Goal: Task Accomplishment & Management: Manage account settings

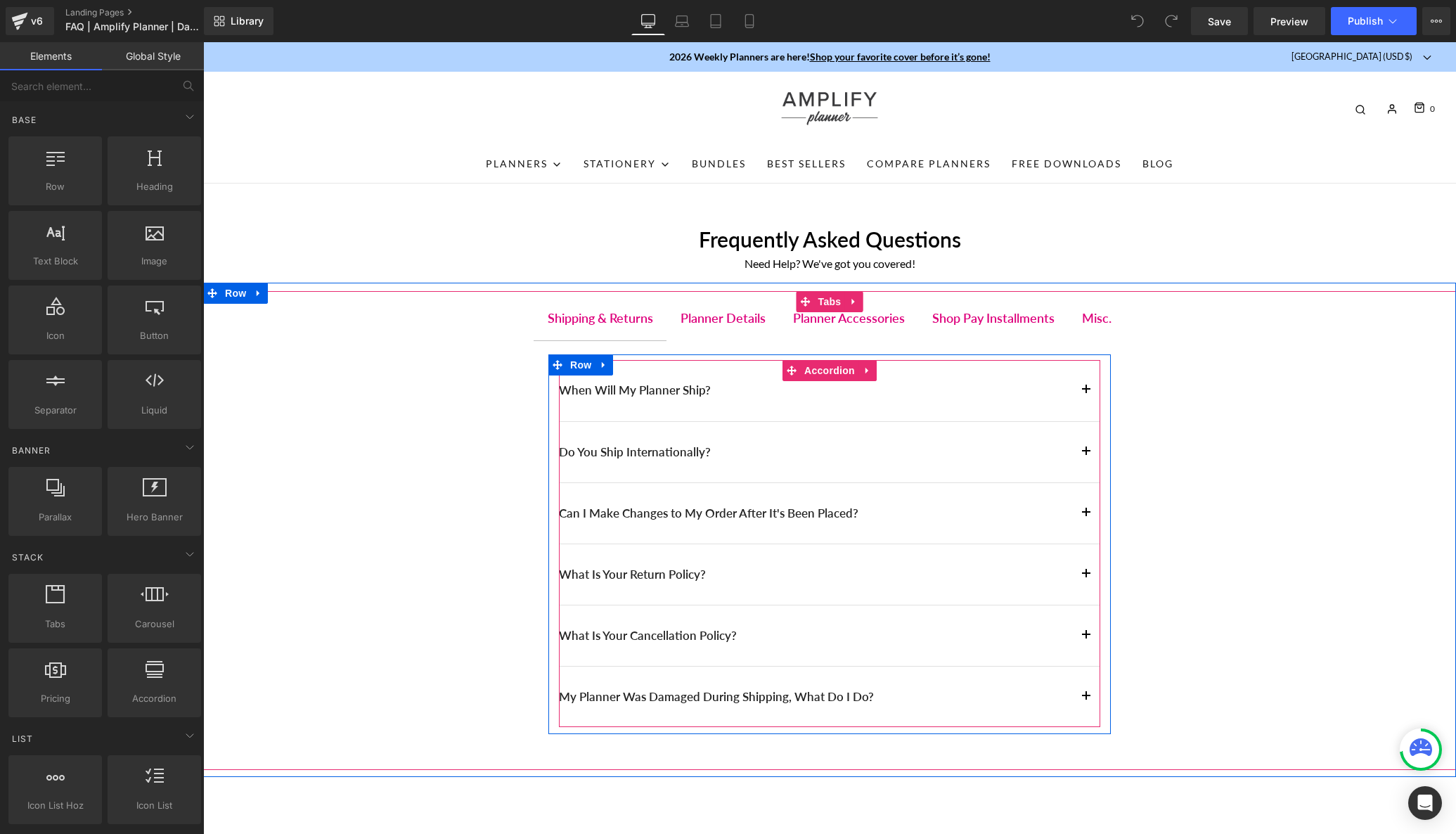
click at [203, 42] on div at bounding box center [203, 42] width 0 height 0
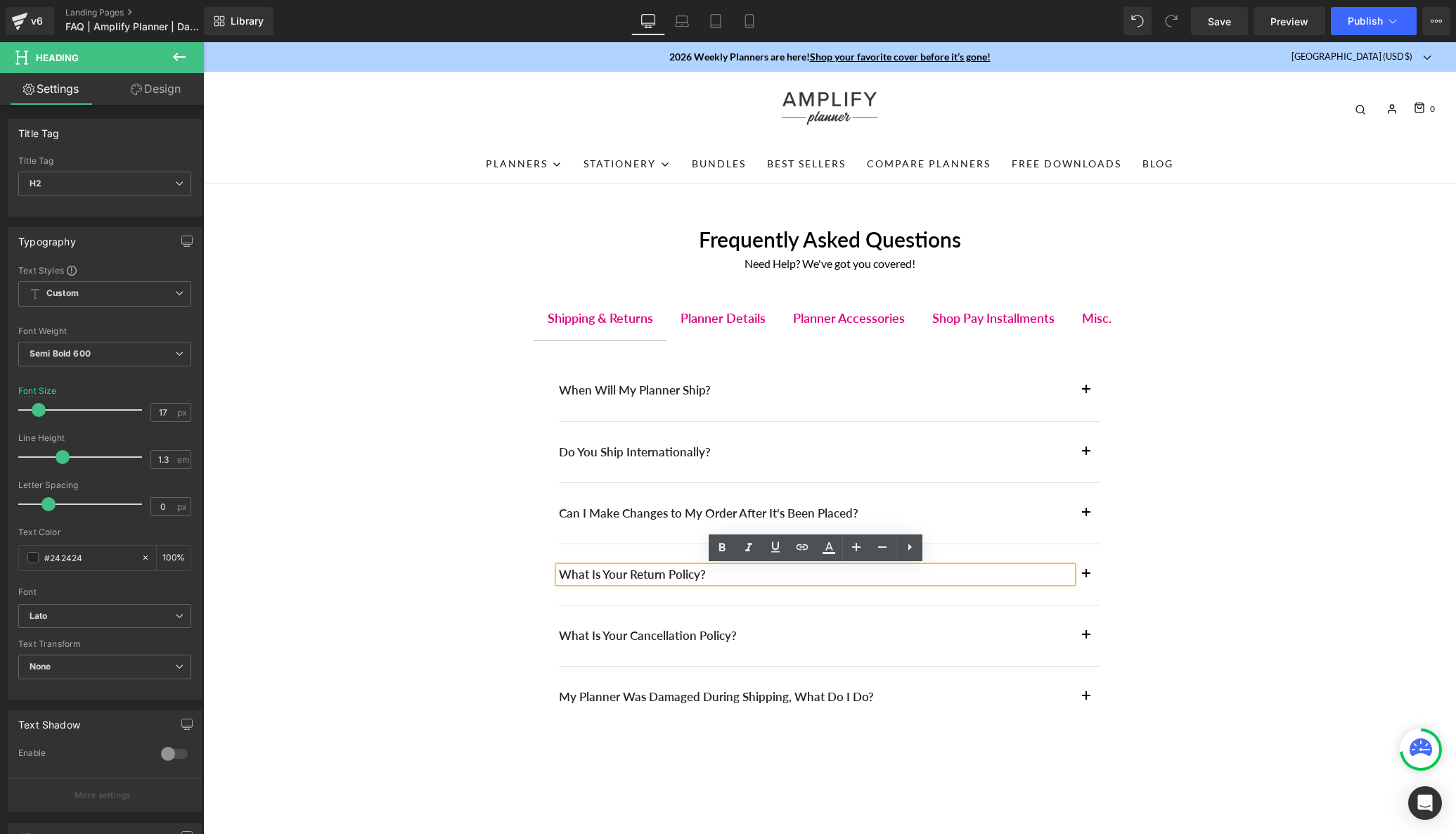
click at [1084, 582] on button "button" at bounding box center [1086, 574] width 28 height 60
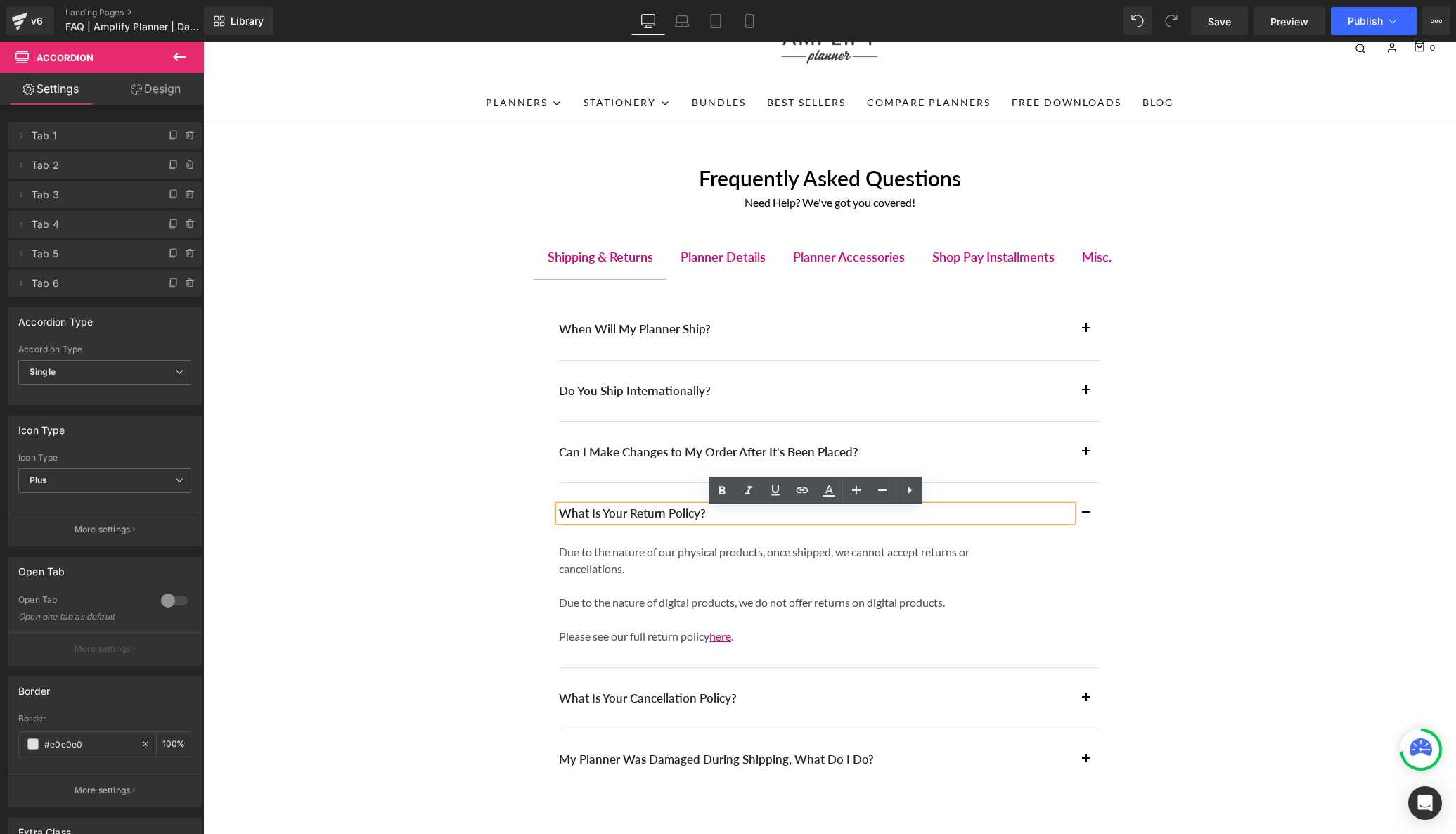
scroll to position [80, 0]
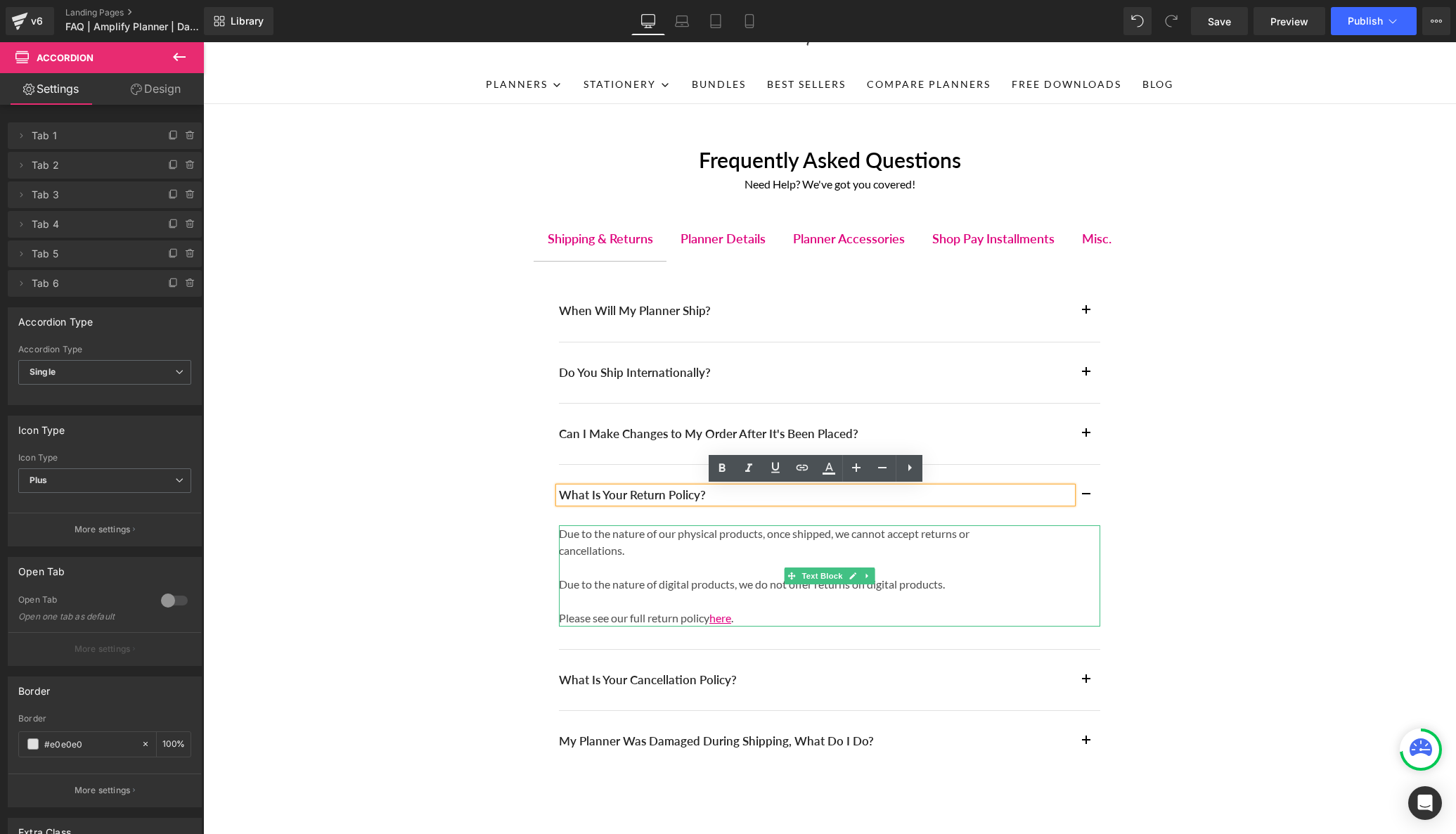
click at [569, 535] on p "Due to the nature of our physical products, once shipped, we cannot accept retu…" at bounding box center [795, 542] width 471 height 34
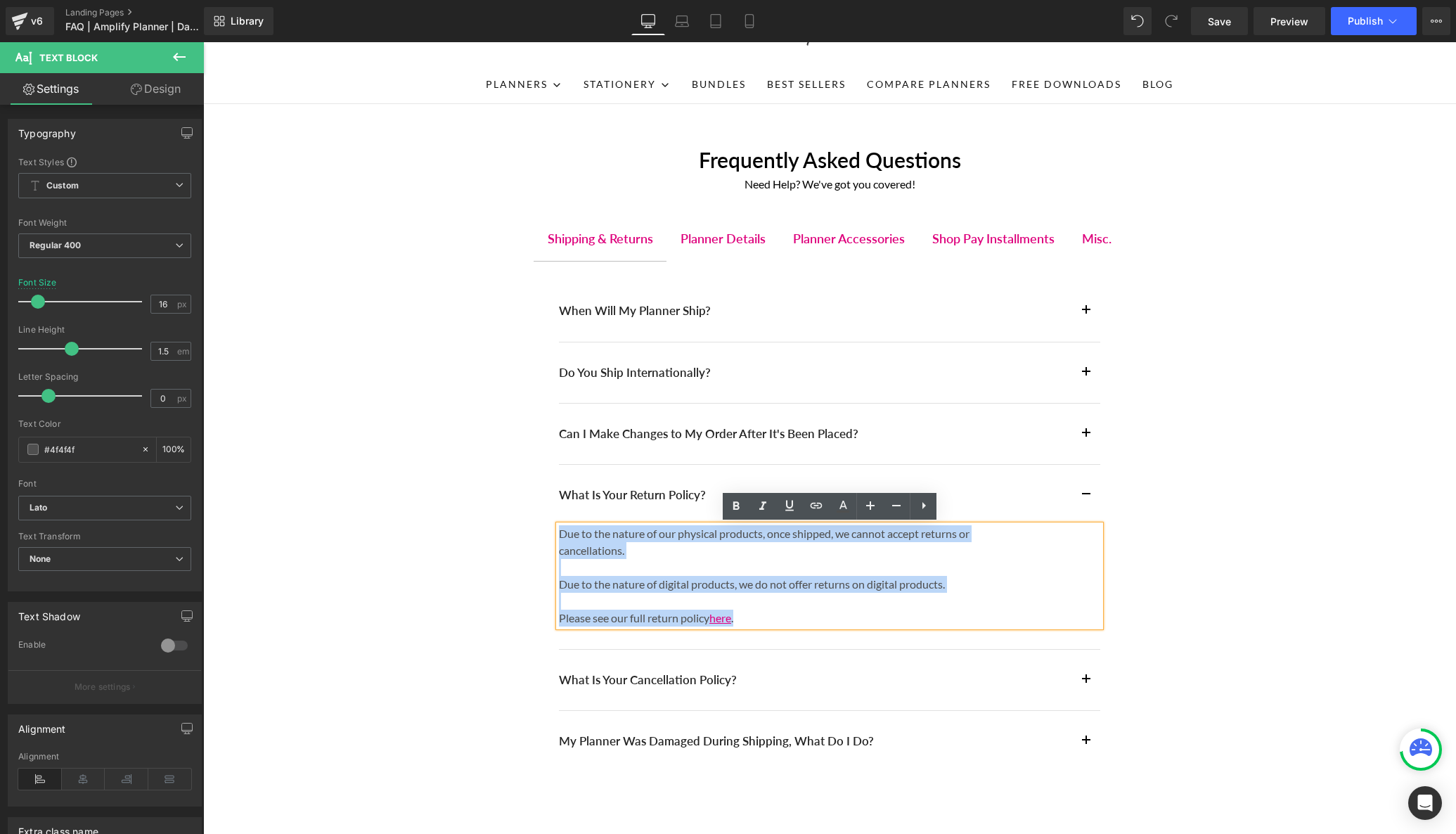
drag, startPoint x: 577, startPoint y: 537, endPoint x: 779, endPoint y: 622, distance: 219.2
click at [779, 622] on div "Due to the nature of our physical products, once shipped, we cannot accept retu…" at bounding box center [829, 576] width 541 height 101
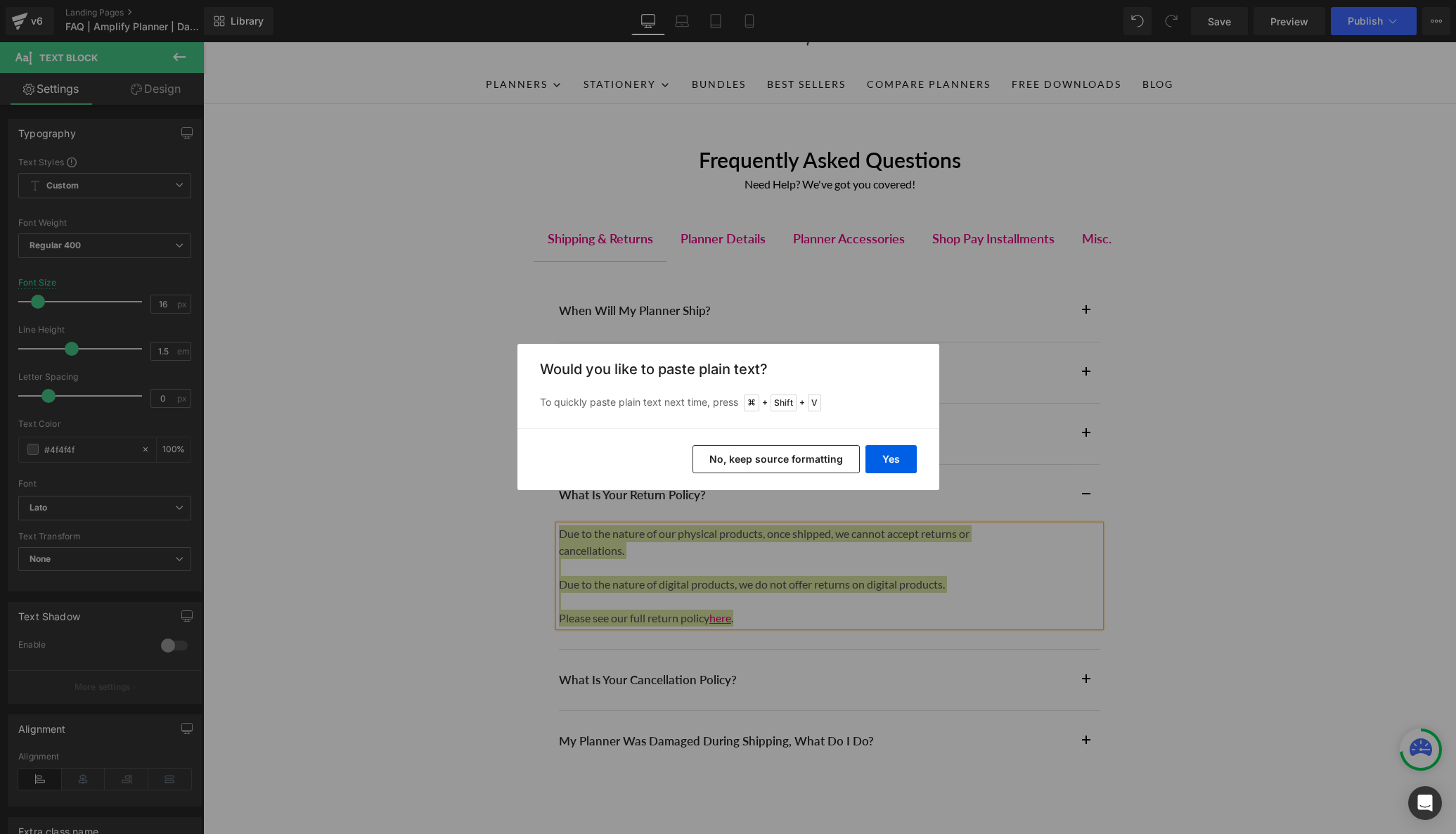
drag, startPoint x: 787, startPoint y: 462, endPoint x: 584, endPoint y: 425, distance: 206.3
click at [787, 462] on button "No, keep source formatting" at bounding box center [776, 459] width 167 height 28
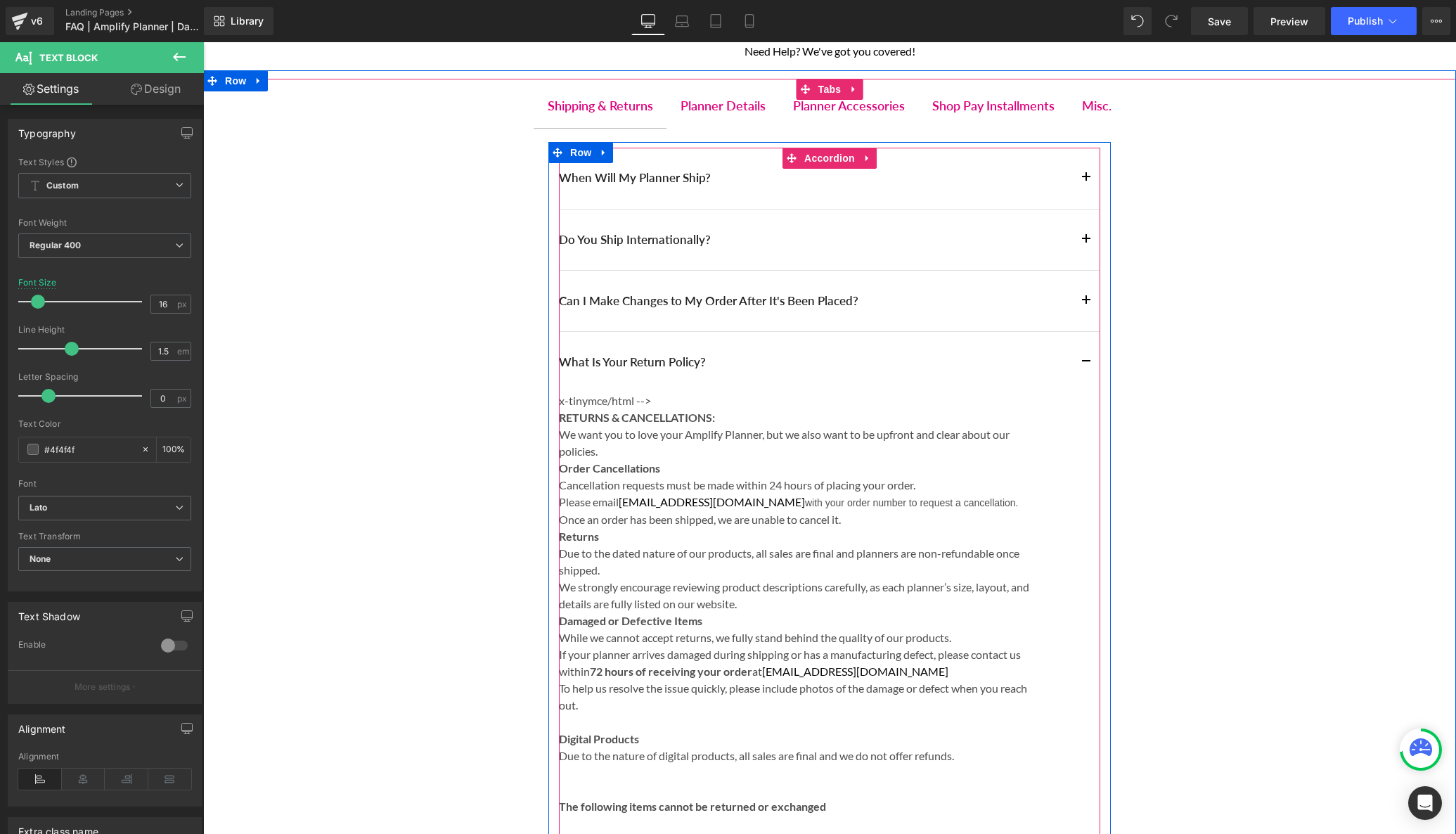
scroll to position [217, 0]
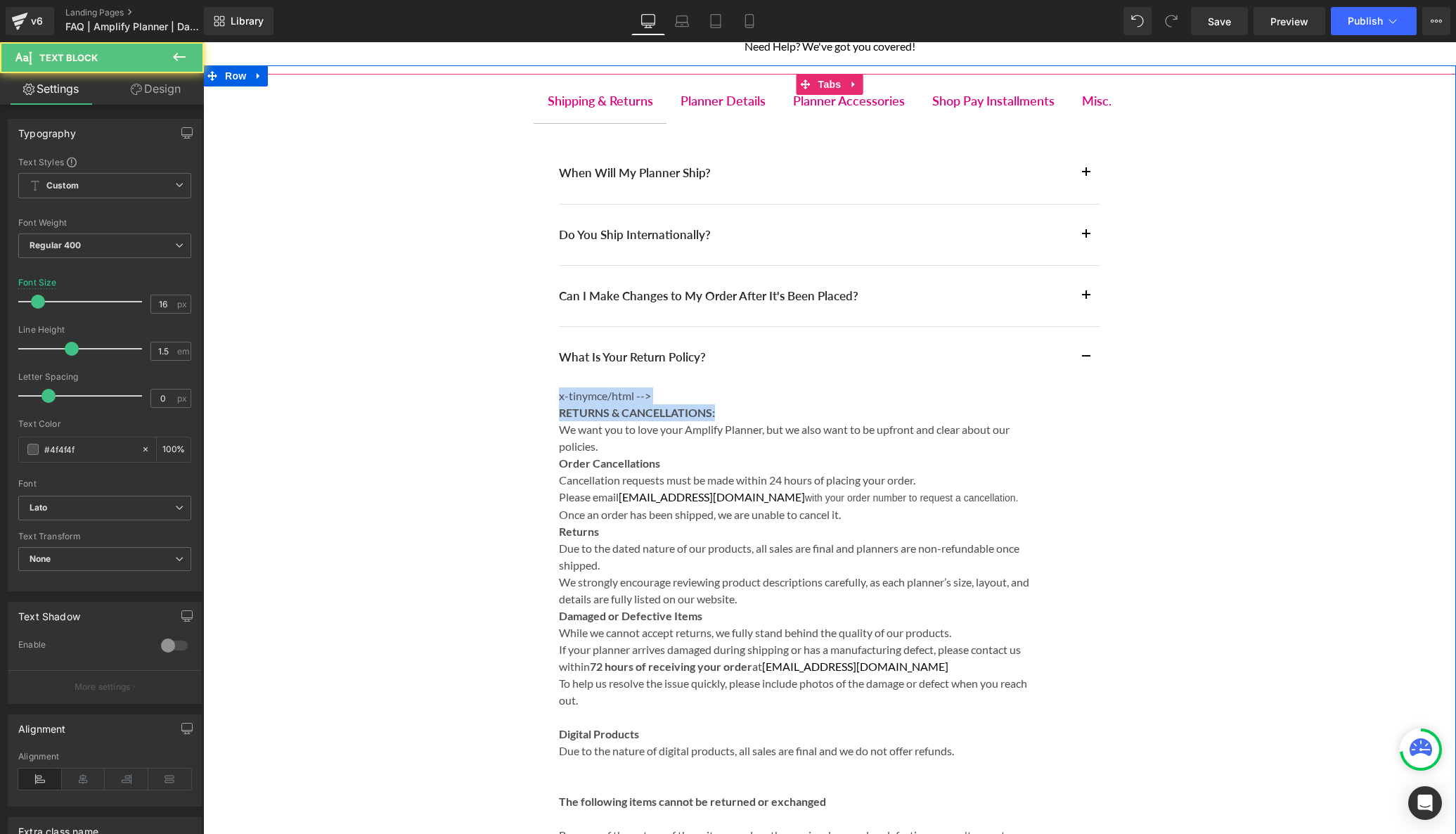
drag, startPoint x: 753, startPoint y: 408, endPoint x: 547, endPoint y: 396, distance: 206.3
click at [547, 396] on div "When Will My Planner Ship? Heading Fulfillment We generally fulfill orders with…" at bounding box center [829, 643] width 1253 height 1039
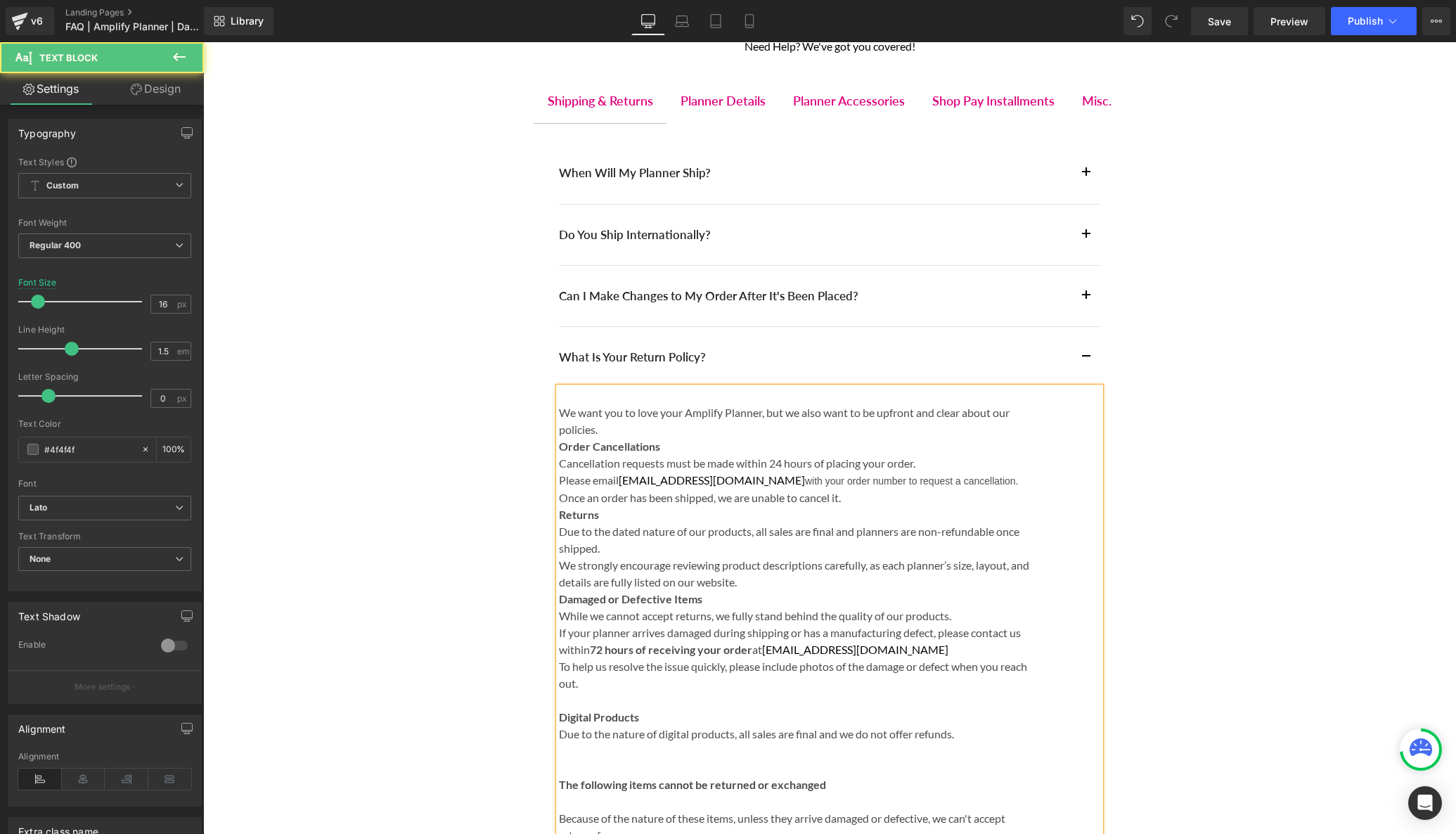
click at [560, 411] on p "We want you to love your Amplify Planner, but we also want to be upfront and cl…" at bounding box center [795, 421] width 471 height 34
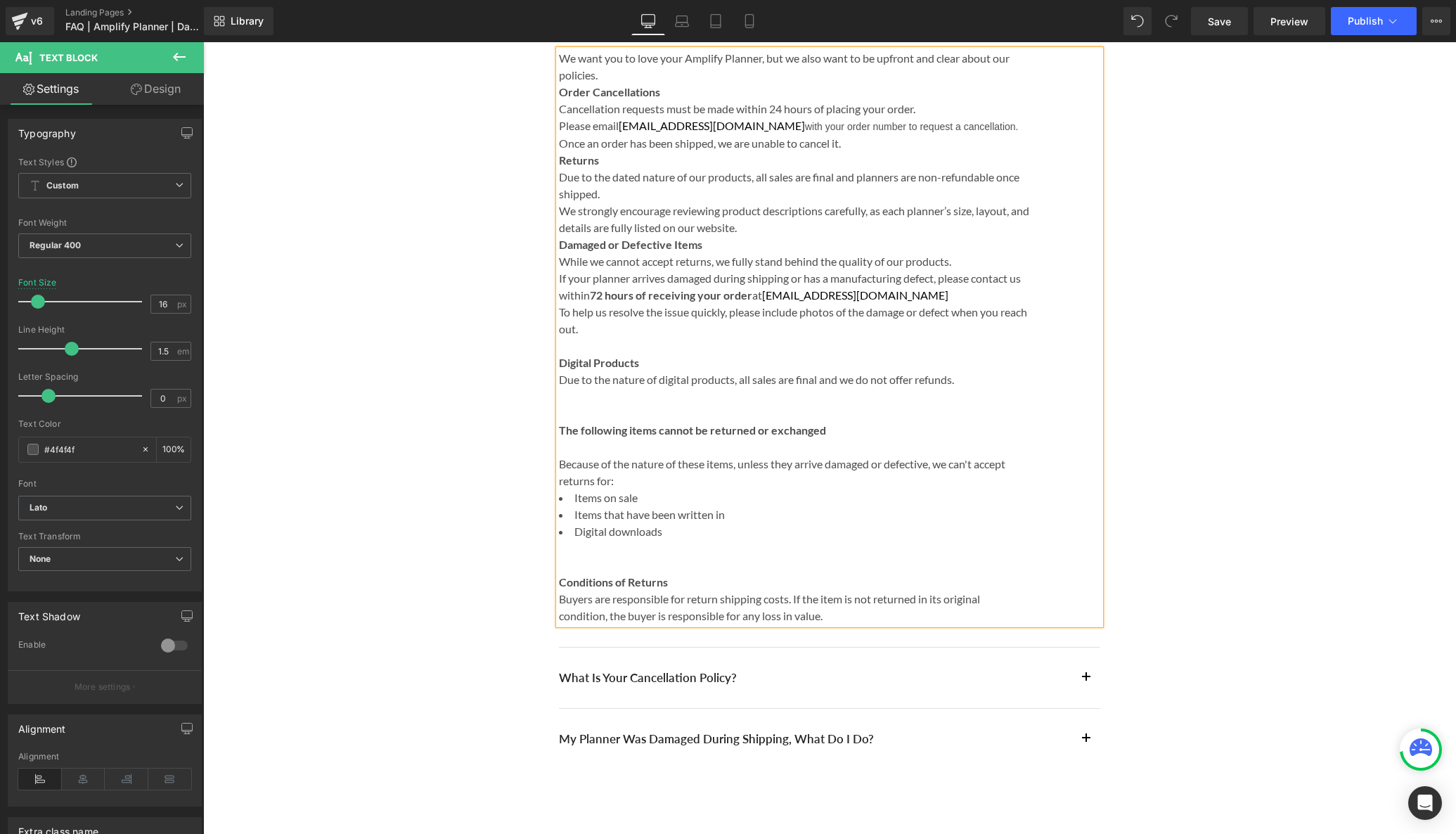
scroll to position [567, 0]
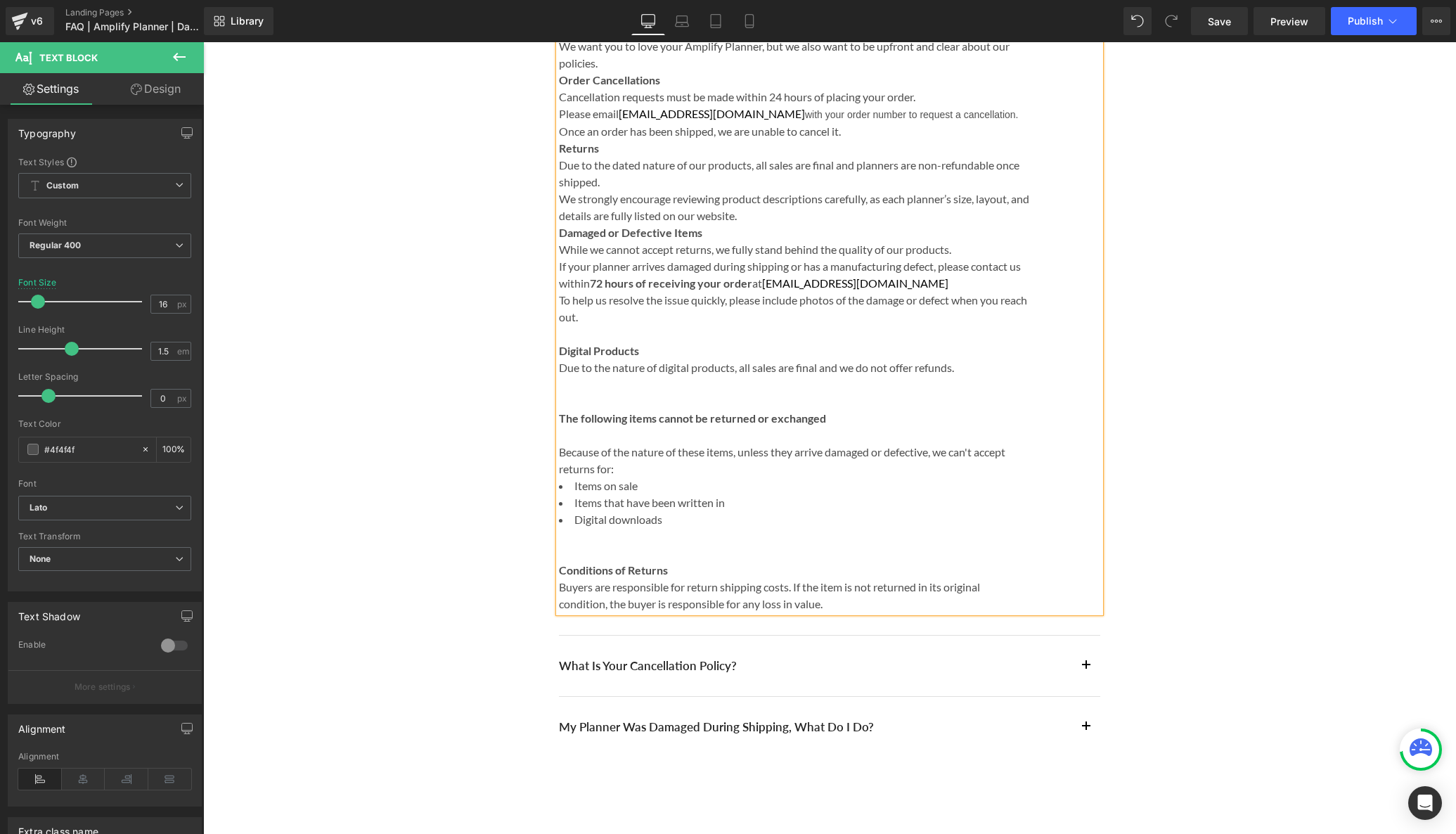
click at [1086, 670] on button "button" at bounding box center [1086, 665] width 28 height 60
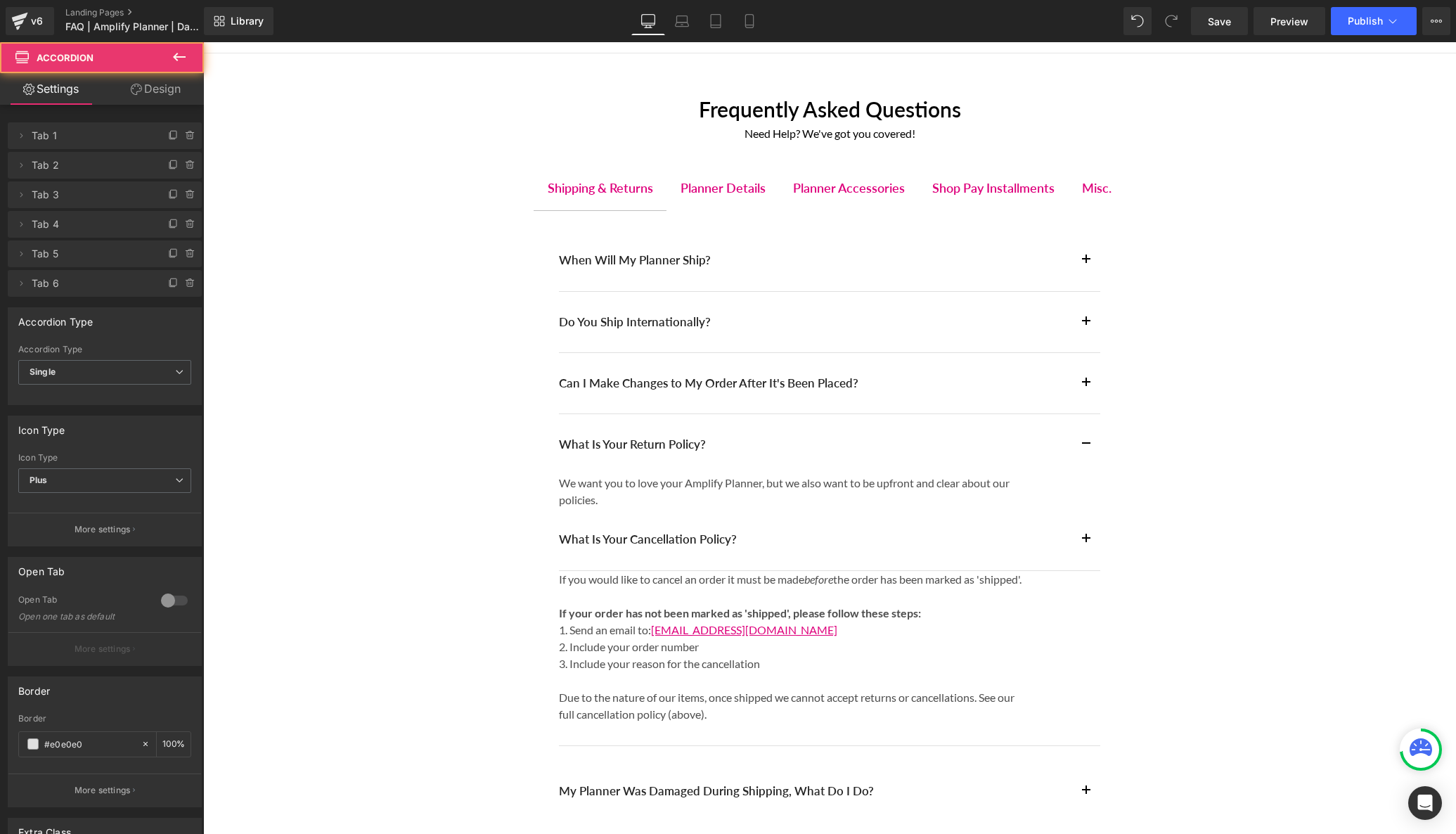
scroll to position [0, 0]
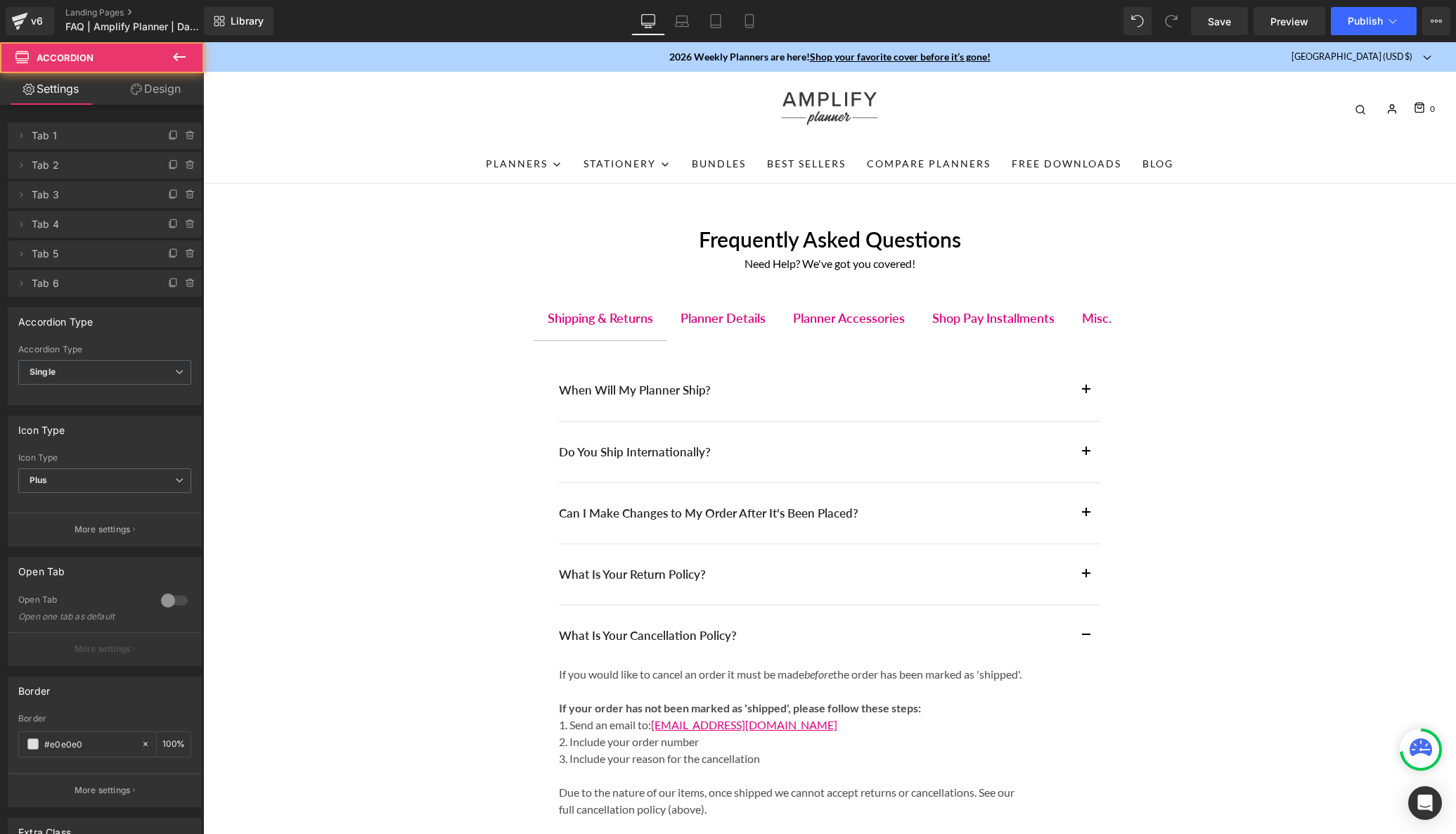
click at [1090, 571] on button "button" at bounding box center [1086, 574] width 28 height 60
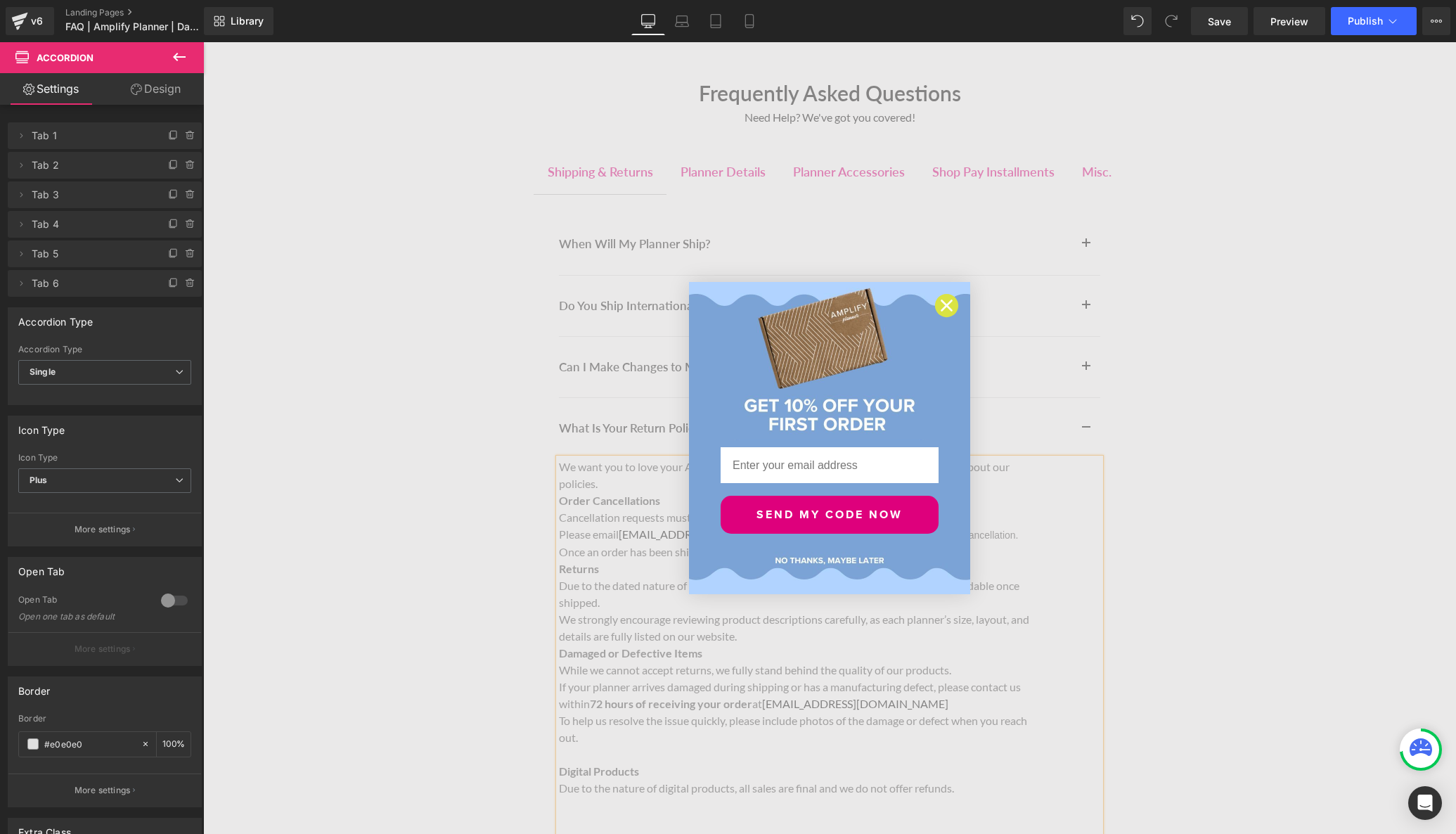
scroll to position [264, 0]
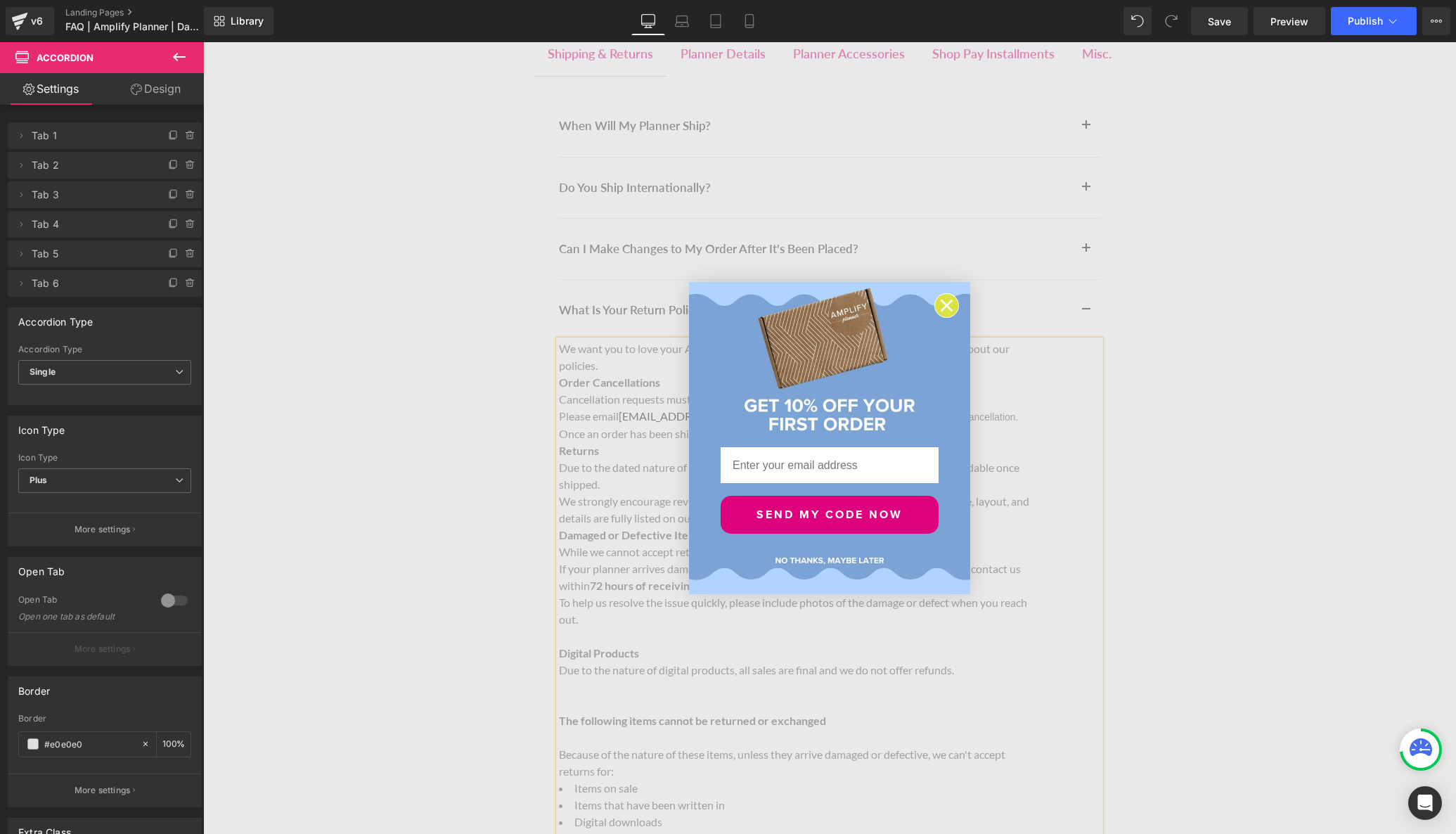
click at [949, 304] on circle "Close dialog" at bounding box center [947, 306] width 23 height 23
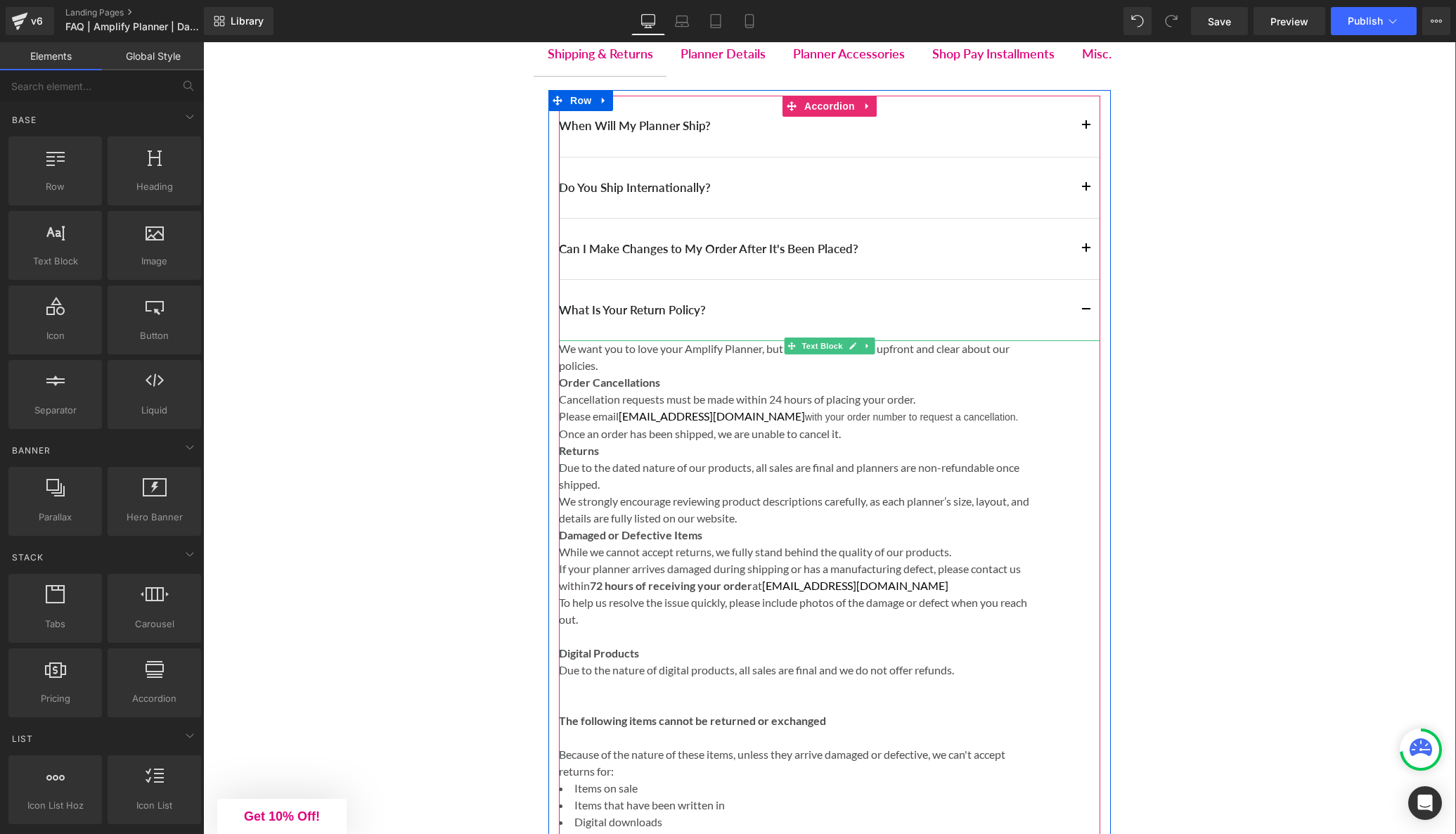
click at [622, 369] on p "We want you to love your Amplify Planner, but we also want to be upfront and cl…" at bounding box center [795, 357] width 471 height 34
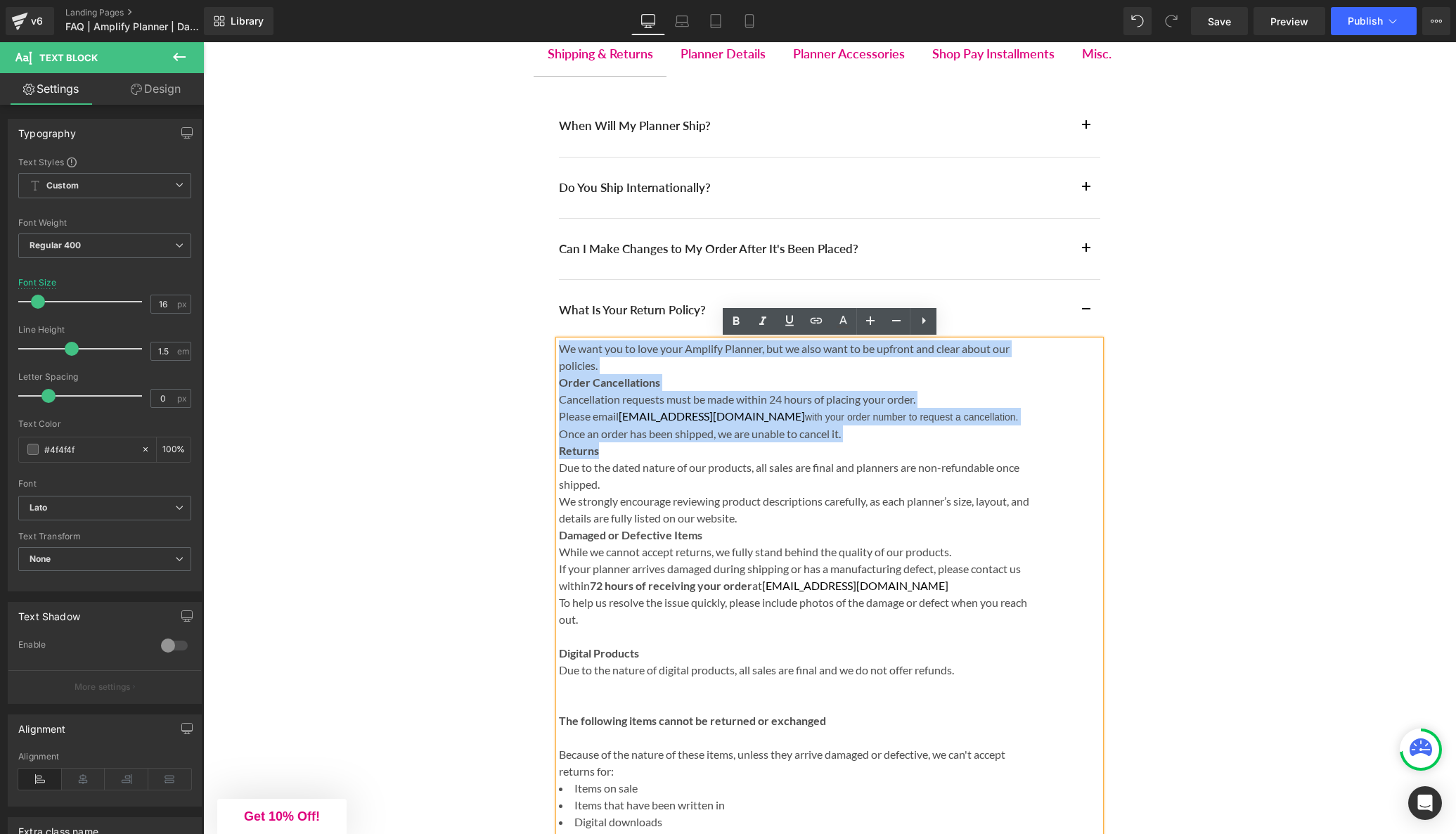
drag, startPoint x: 607, startPoint y: 451, endPoint x: 560, endPoint y: 351, distance: 110.5
click at [560, 351] on div "We want you to love your Amplify Planner, but we also want to be upfront and cl…" at bounding box center [829, 627] width 541 height 575
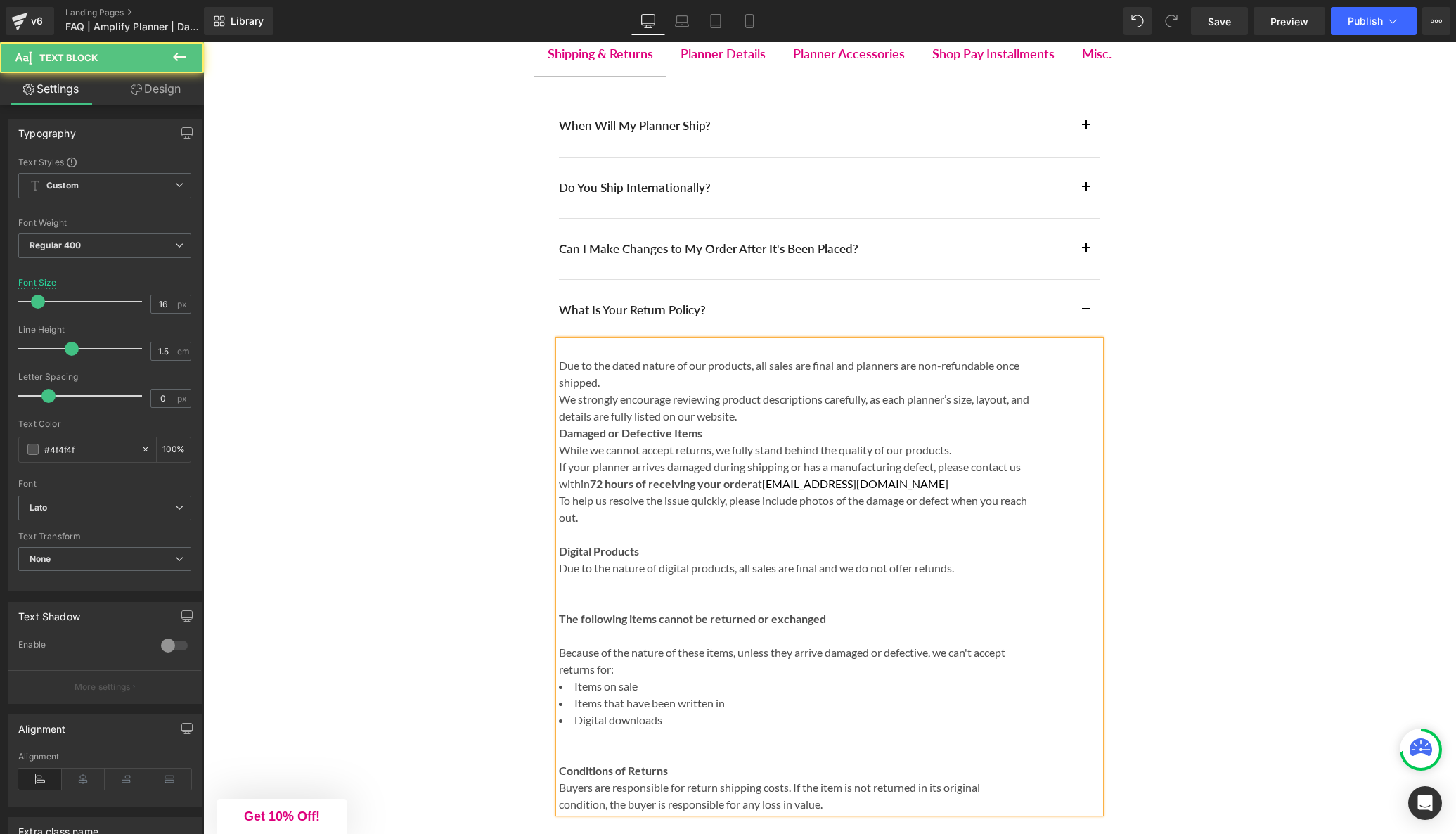
drag, startPoint x: 561, startPoint y: 365, endPoint x: 579, endPoint y: 377, distance: 21.6
click at [561, 366] on p "Due to the dated nature of our products, all sales are final and planners are n…" at bounding box center [795, 374] width 471 height 34
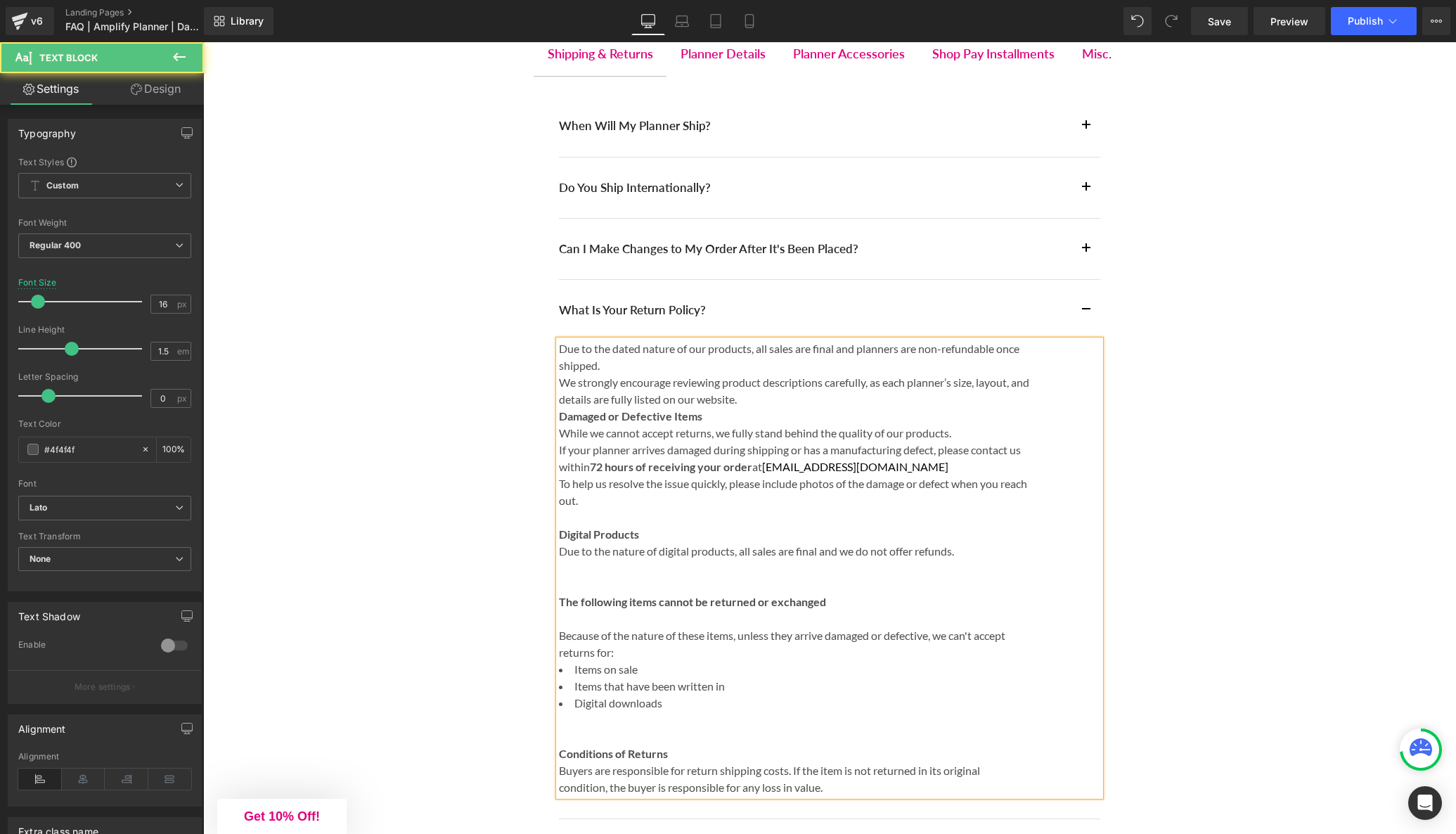
click at [603, 367] on p "Due to the dated nature of our products, all sales are final and planners are n…" at bounding box center [795, 357] width 471 height 34
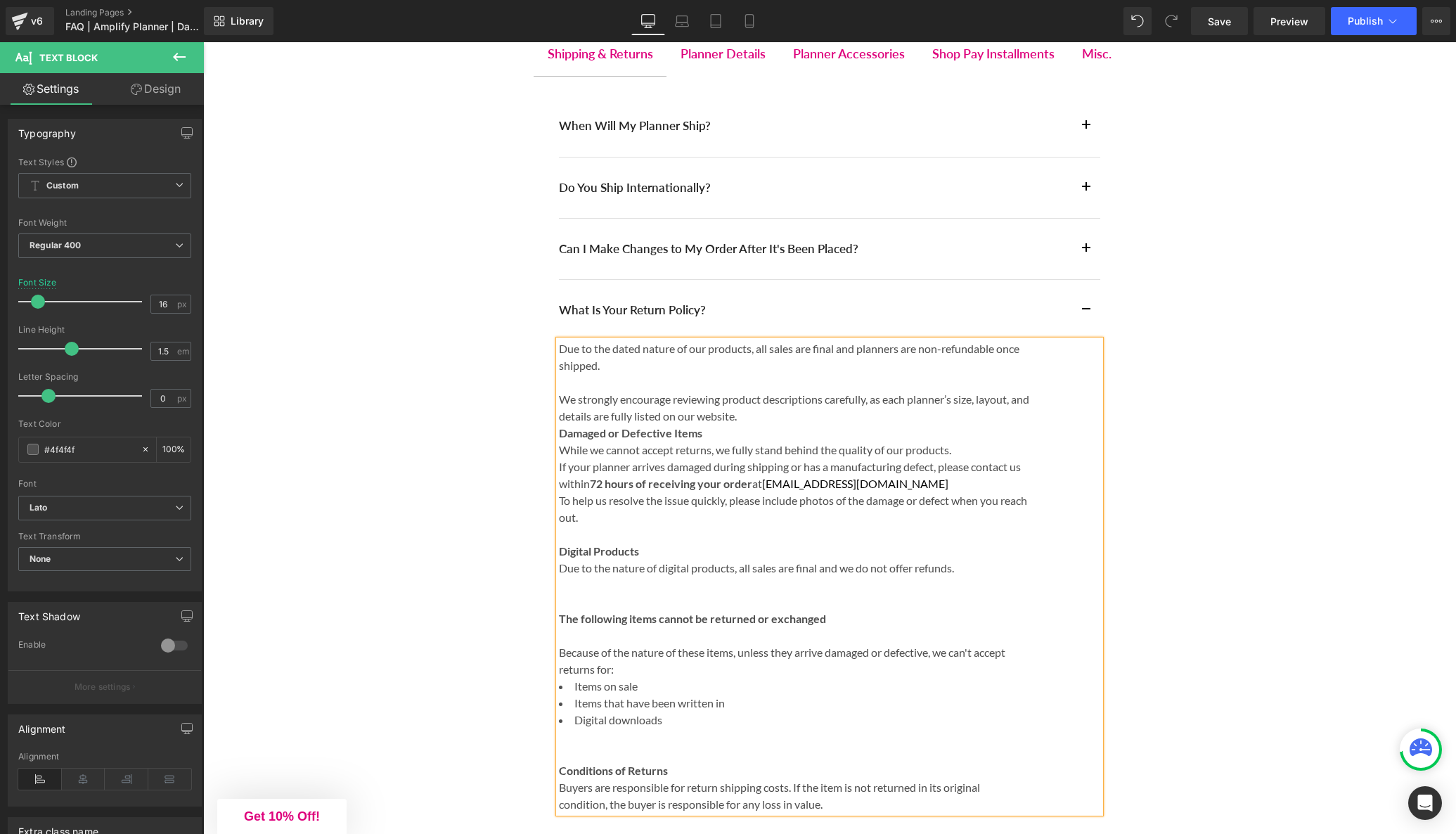
click at [775, 418] on p "We strongly encourage reviewing product descriptions carefully, as each planner…" at bounding box center [795, 408] width 471 height 34
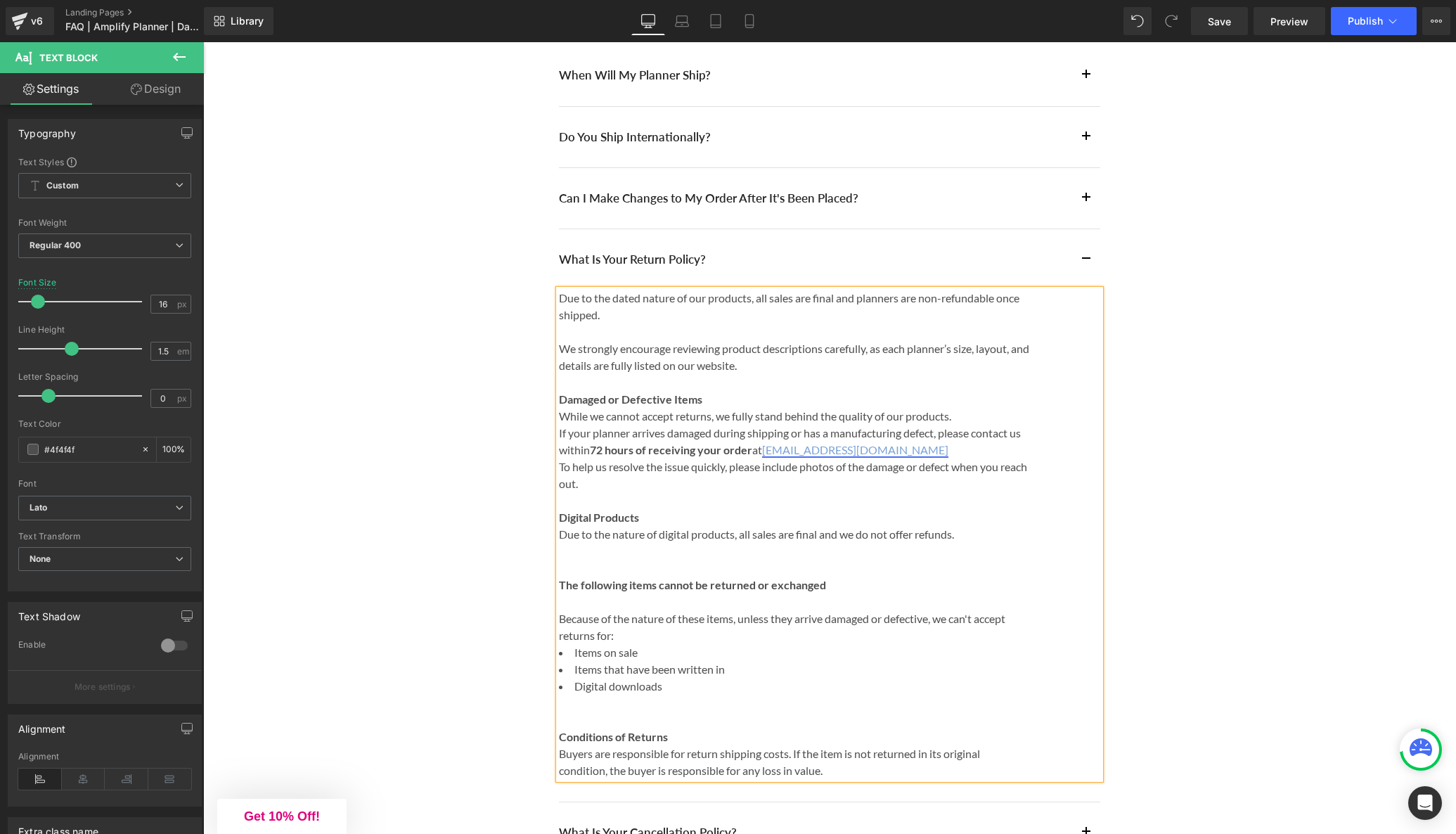
scroll to position [317, 0]
click at [963, 414] on p "While we cannot accept returns, we fully stand behind the quality of our produc…" at bounding box center [795, 414] width 471 height 17
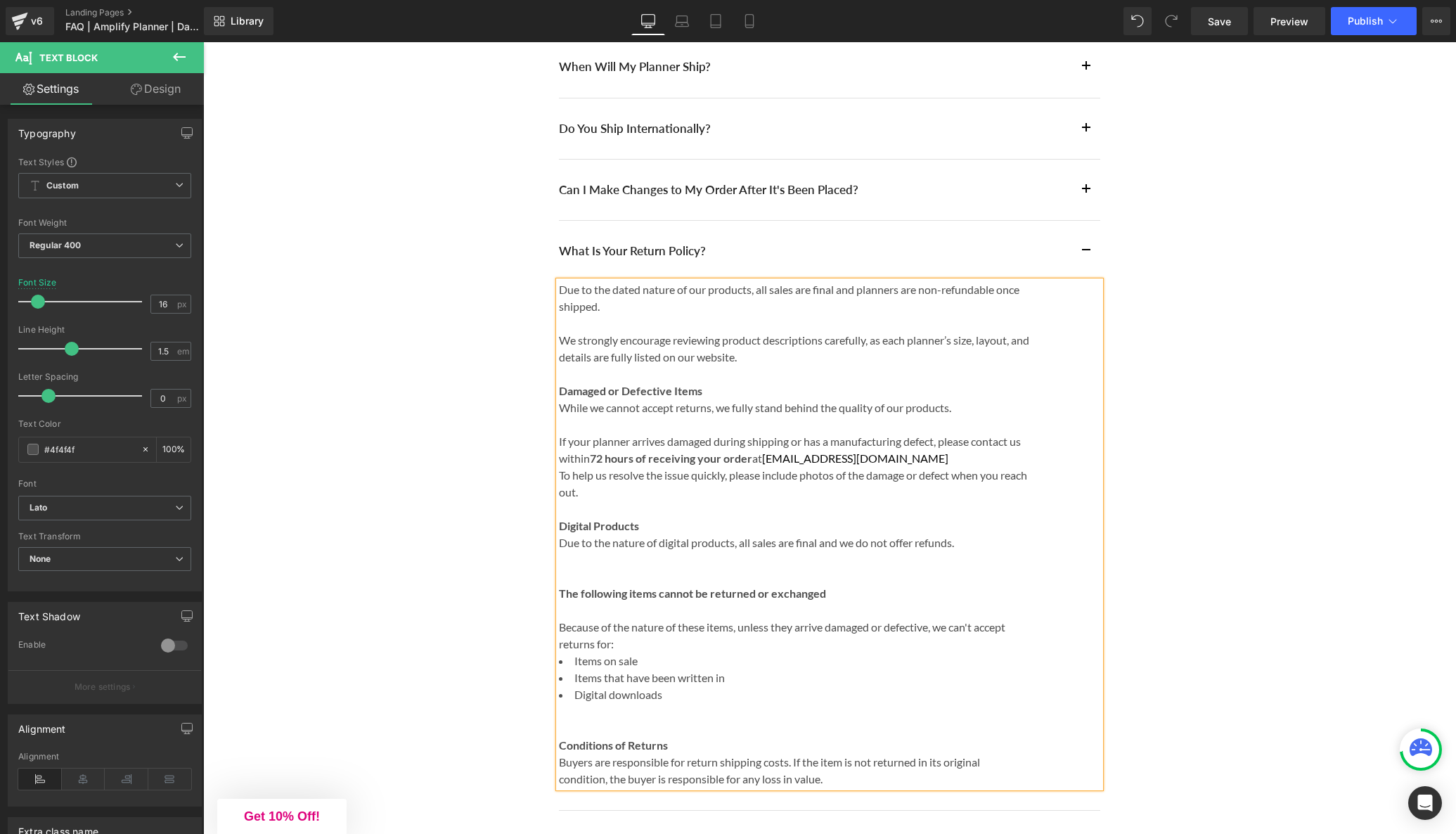
scroll to position [324, 0]
click at [954, 459] on p "If your planner arrives damaged during shipping or has a manufacturing defect, …" at bounding box center [795, 449] width 471 height 34
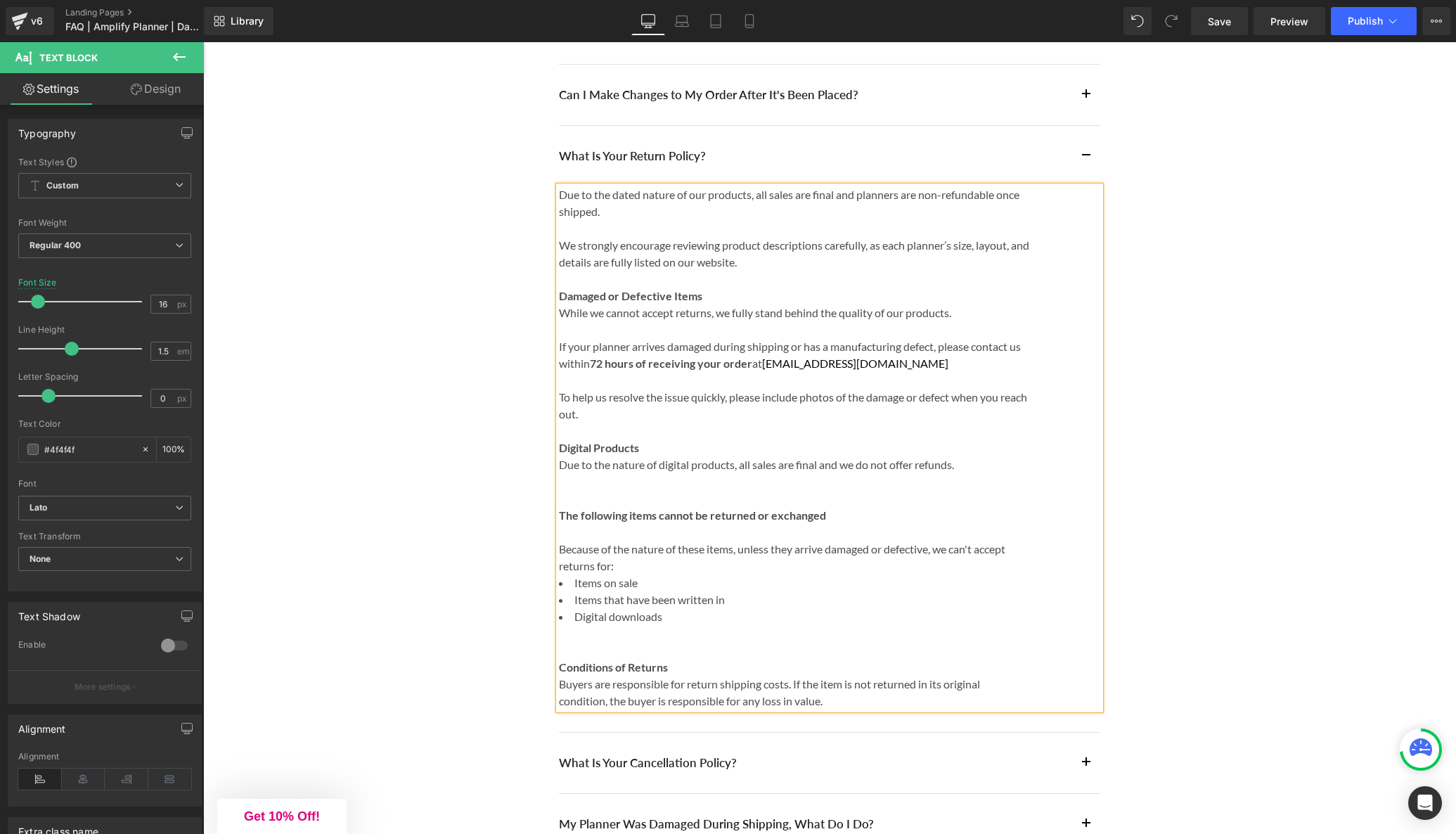
scroll to position [419, 0]
click at [619, 491] on p "Digital Products Due to the nature of digital products, all sales are final and…" at bounding box center [795, 481] width 471 height 84
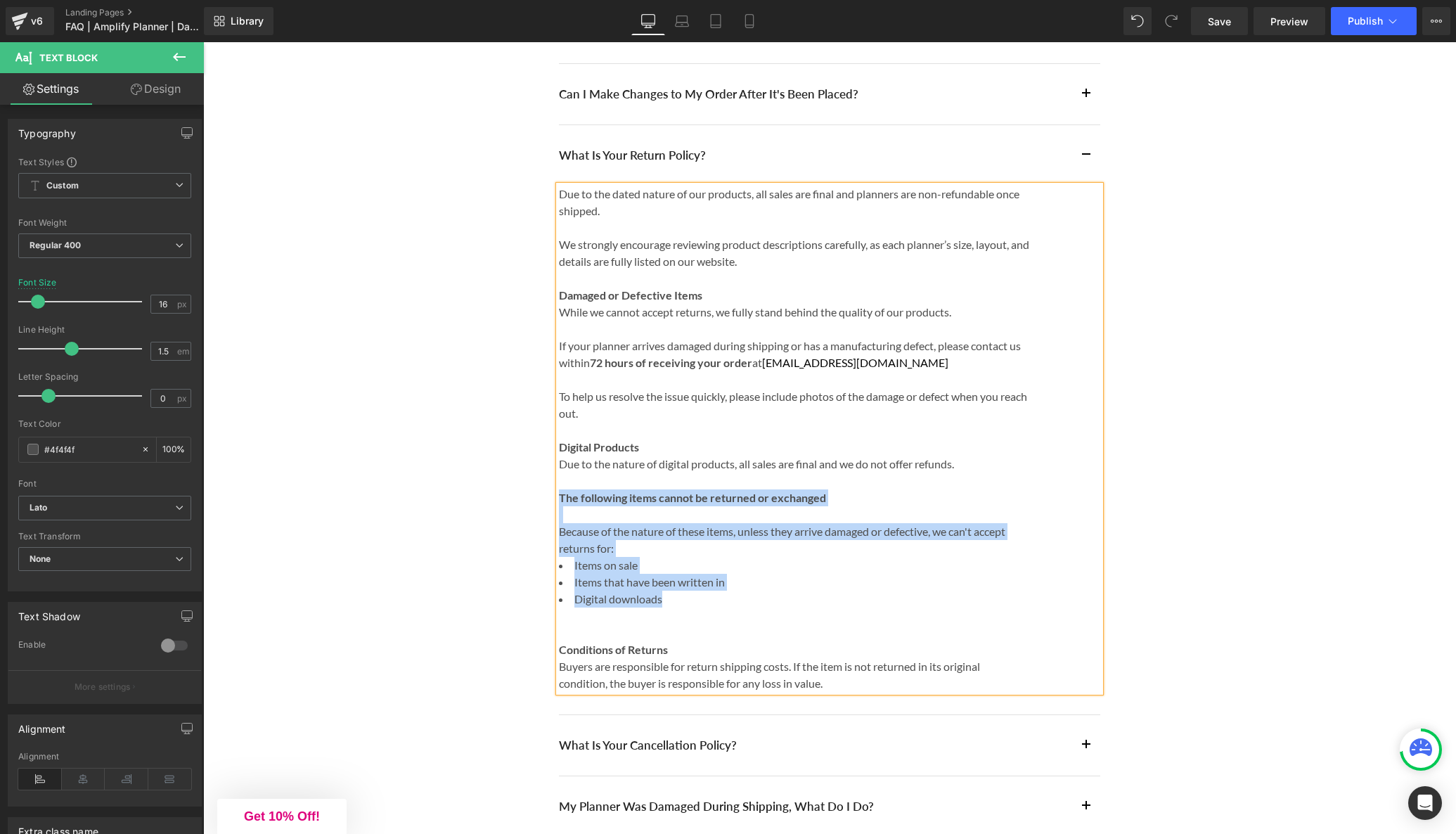
drag, startPoint x: 692, startPoint y: 599, endPoint x: 561, endPoint y: 501, distance: 163.6
click at [561, 501] on div "Due to the dated nature of our products, all sales are final and planners are n…" at bounding box center [829, 438] width 541 height 506
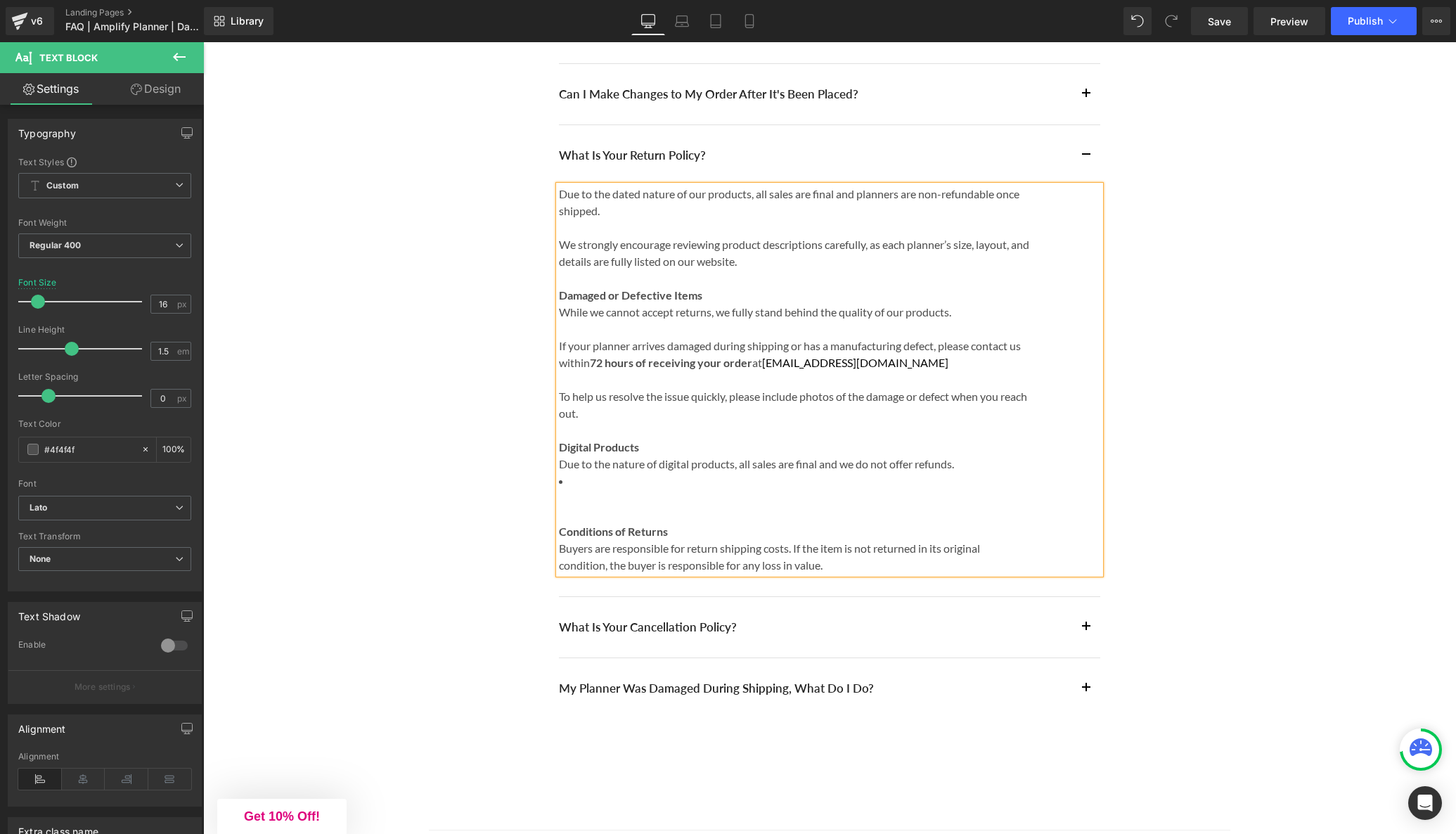
drag, startPoint x: 581, startPoint y: 519, endPoint x: 595, endPoint y: 521, distance: 14.1
click at [581, 519] on div "Conditions of Returns" at bounding box center [795, 523] width 471 height 34
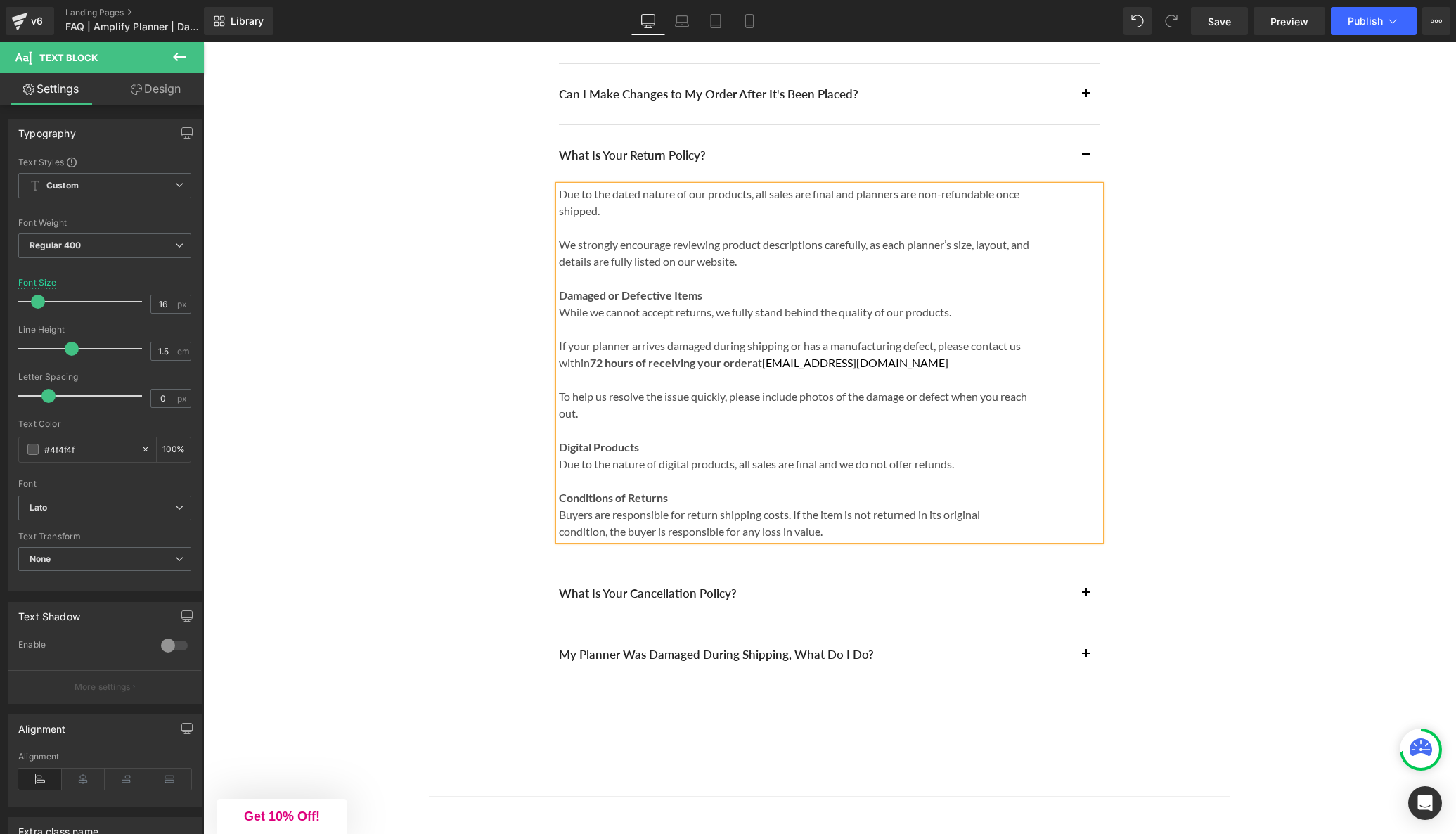
drag, startPoint x: 1234, startPoint y: 25, endPoint x: 1234, endPoint y: 37, distance: 12.0
click at [1234, 25] on link "Save" at bounding box center [1219, 21] width 57 height 28
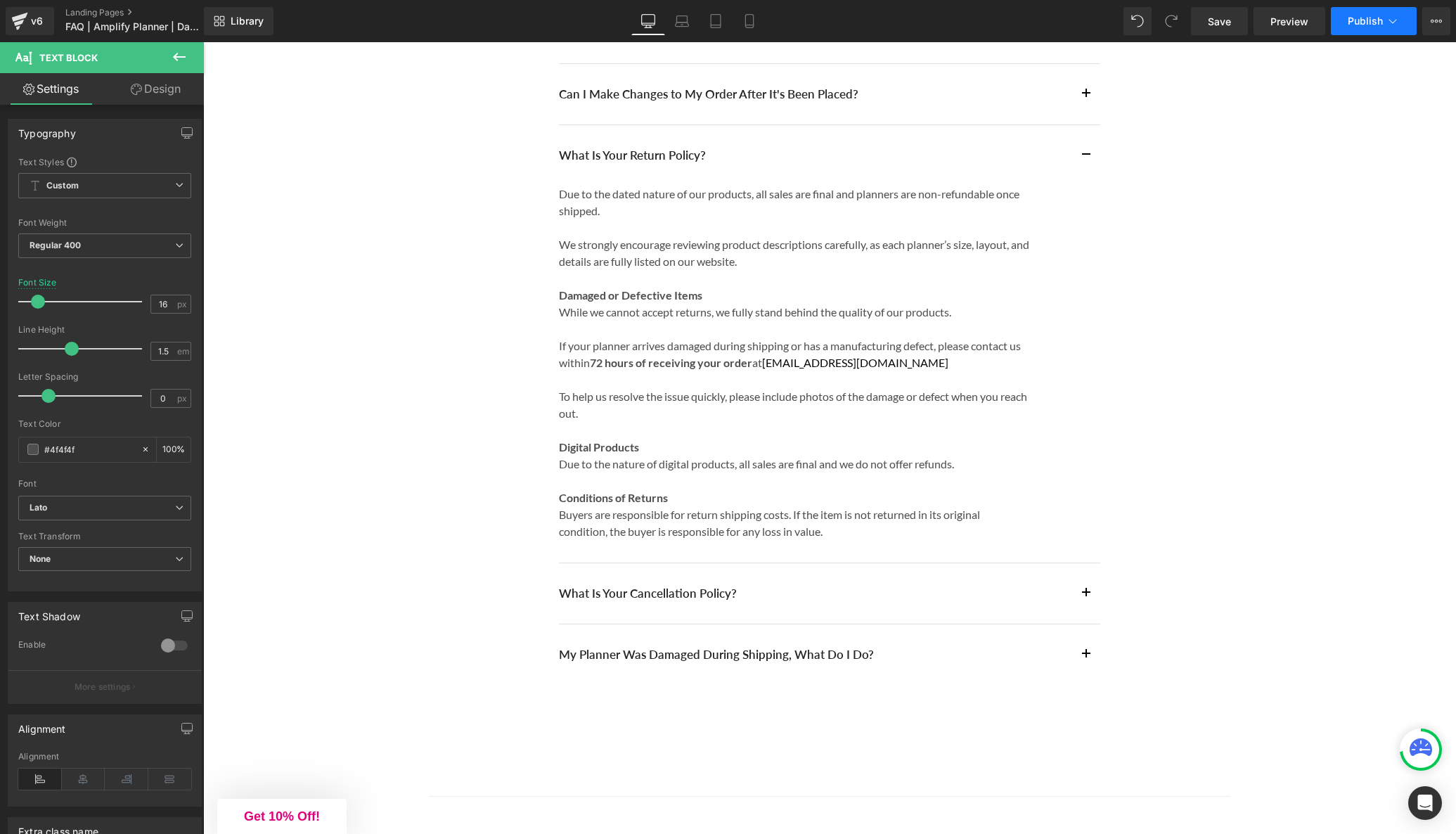
click at [1360, 20] on span "Publish" at bounding box center [1365, 21] width 35 height 12
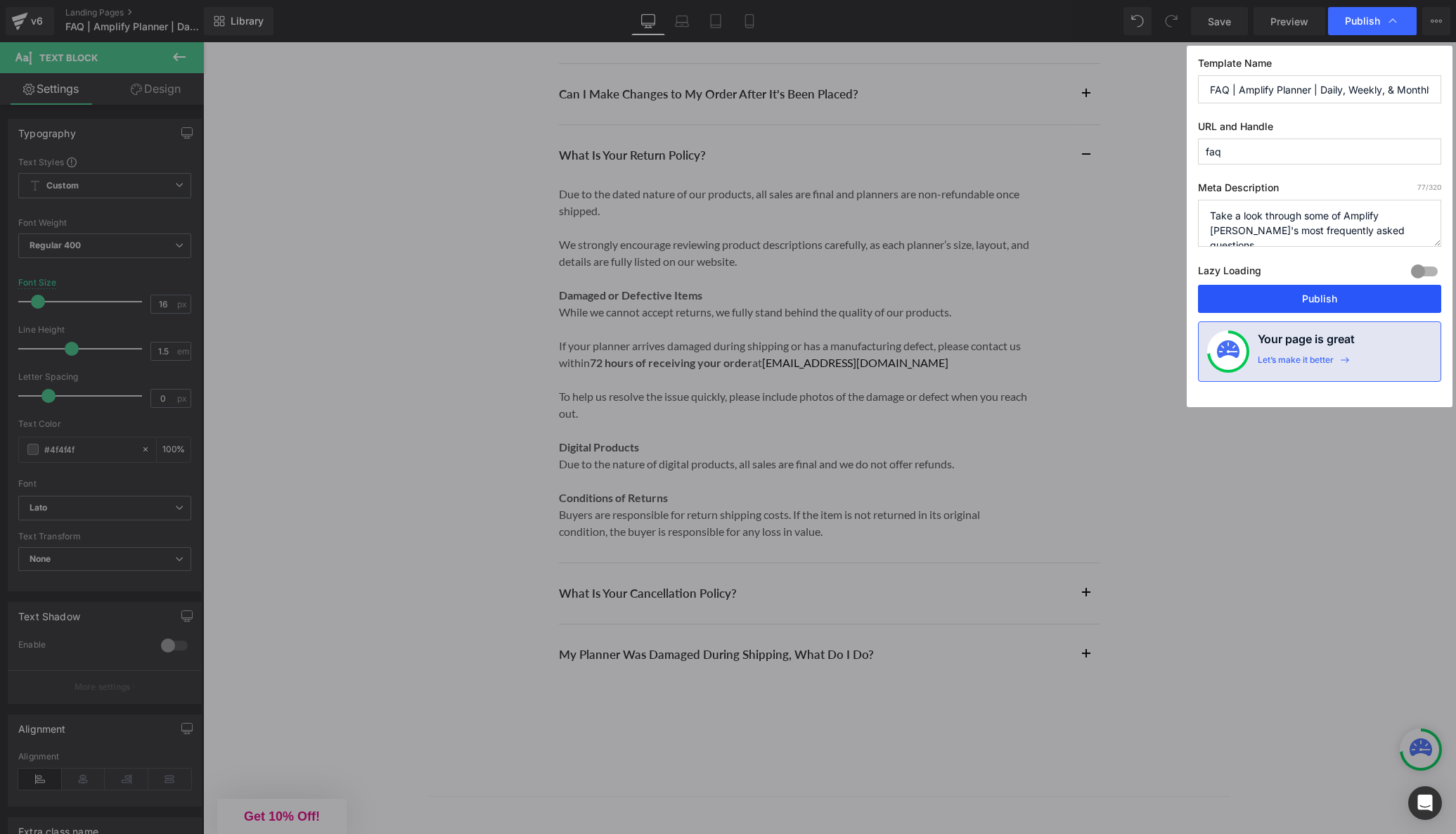
drag, startPoint x: 1158, startPoint y: 262, endPoint x: 1360, endPoint y: 304, distance: 206.3
click at [1360, 304] on button "Publish" at bounding box center [1320, 299] width 243 height 28
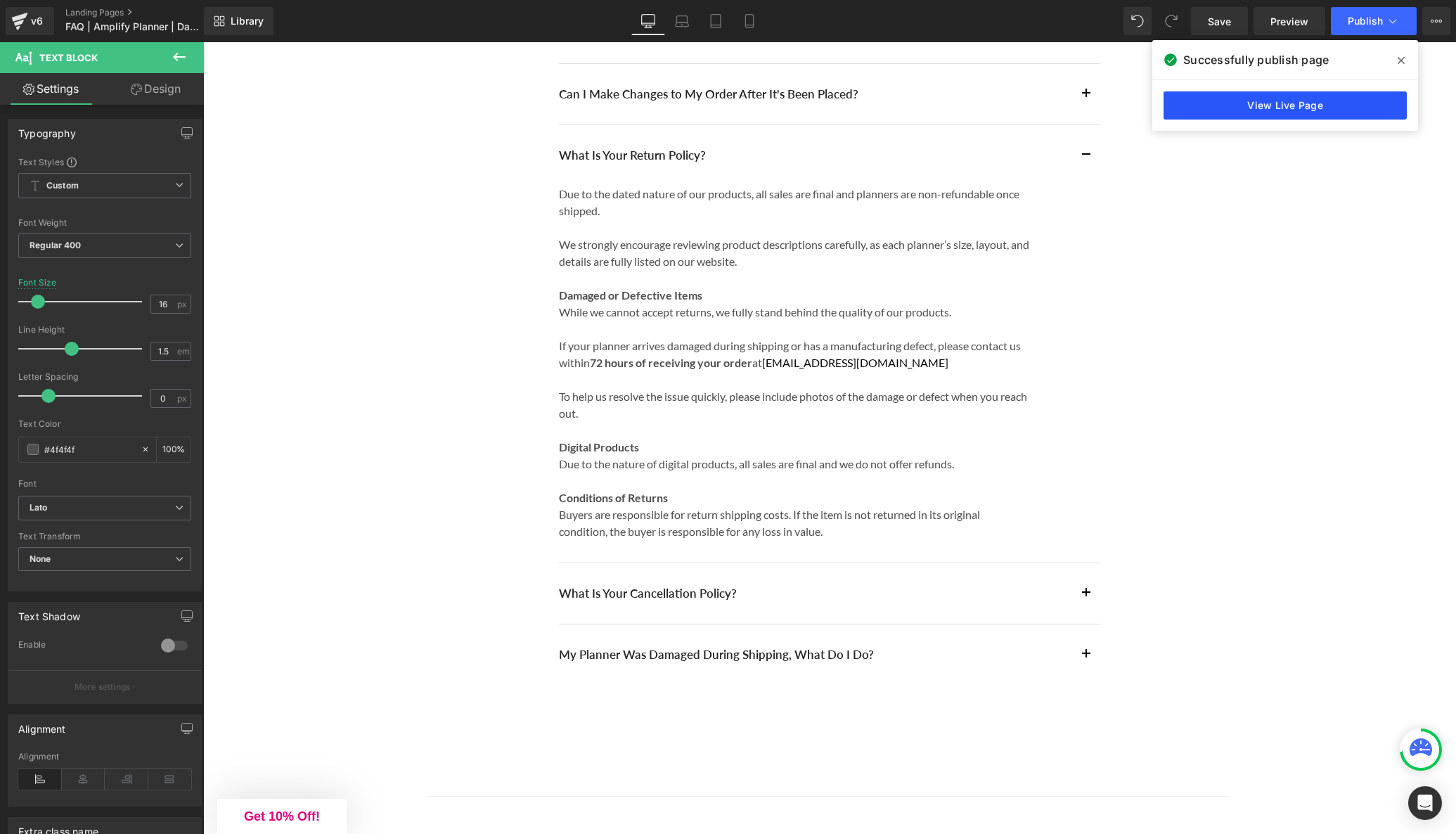
click at [1278, 103] on link "View Live Page" at bounding box center [1285, 105] width 243 height 28
